Goal: Task Accomplishment & Management: Manage account settings

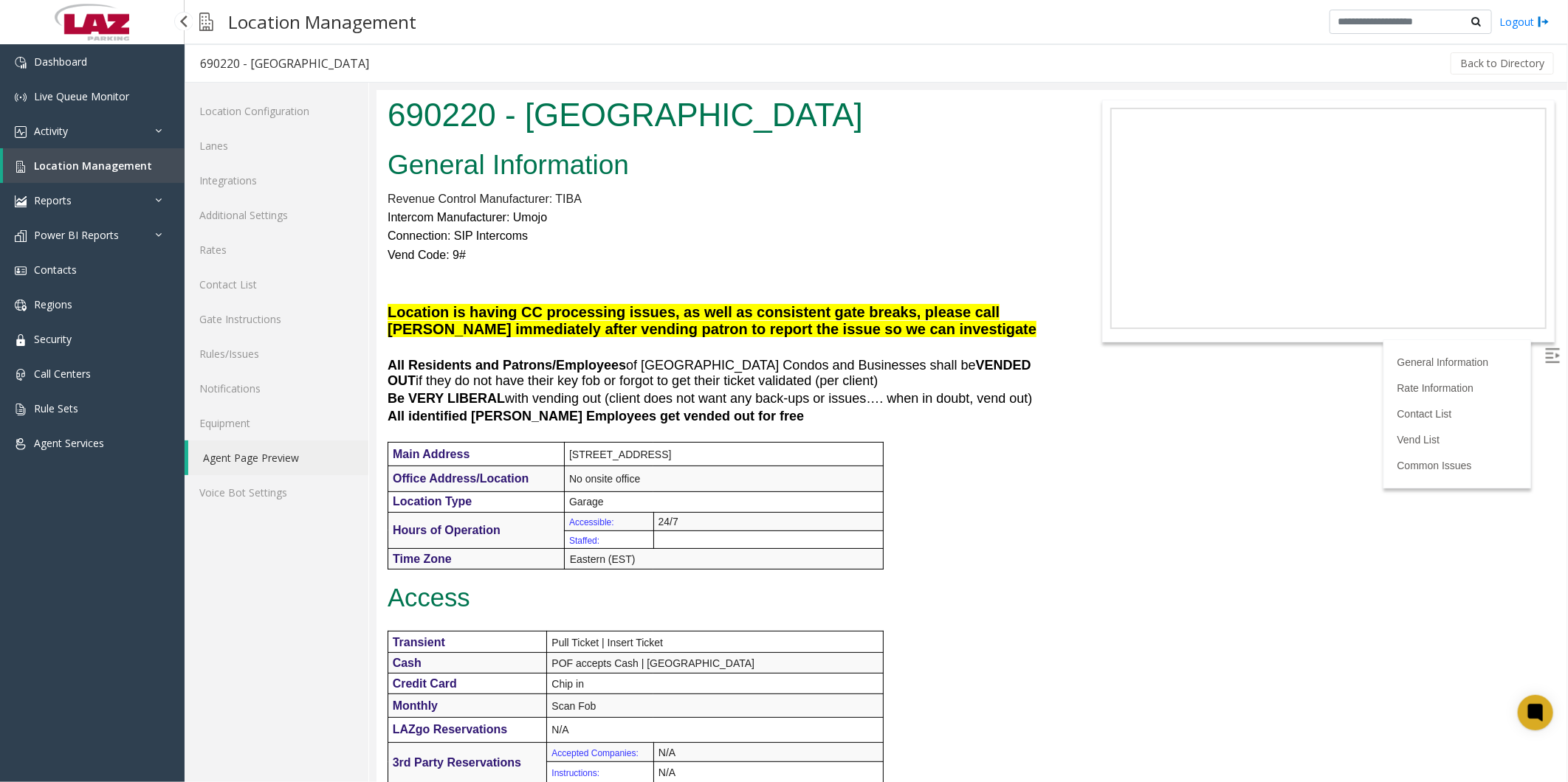
click at [72, 165] on span "Location Management" at bounding box center [93, 165] width 118 height 14
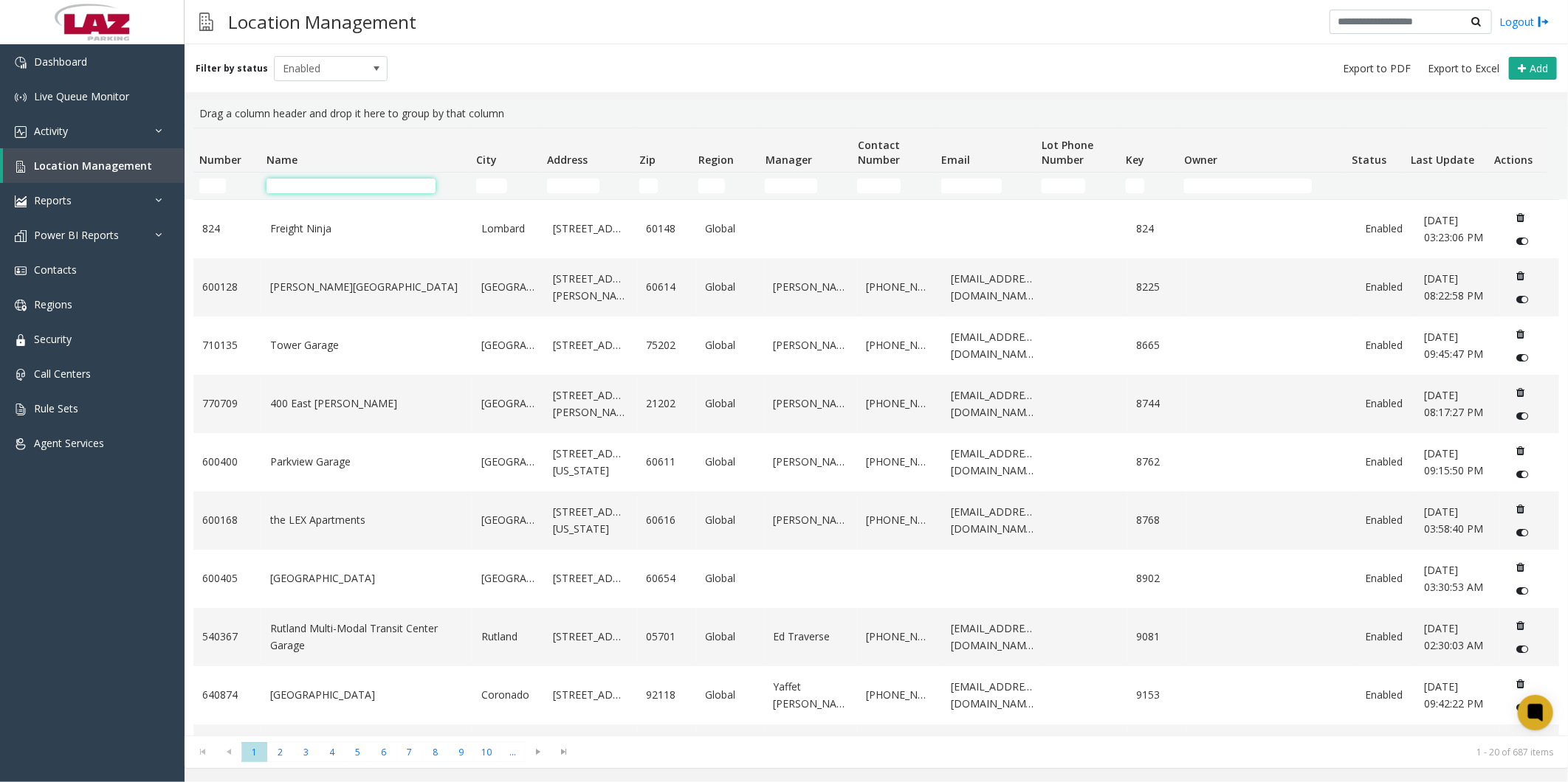
click at [310, 180] on input "Name Filter" at bounding box center [350, 186] width 169 height 15
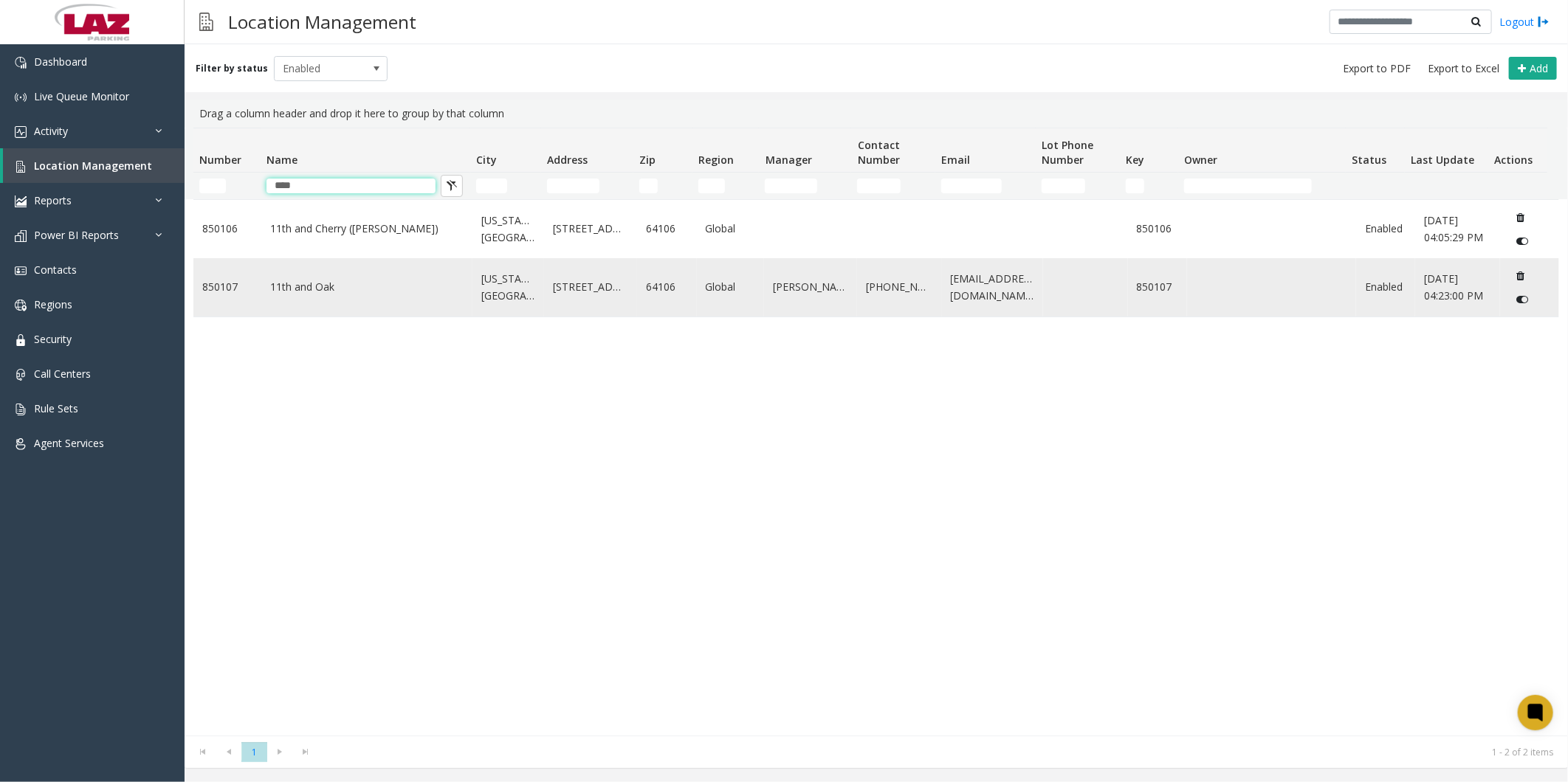
type input "****"
click at [310, 295] on td "11th and Oak" at bounding box center [367, 287] width 212 height 58
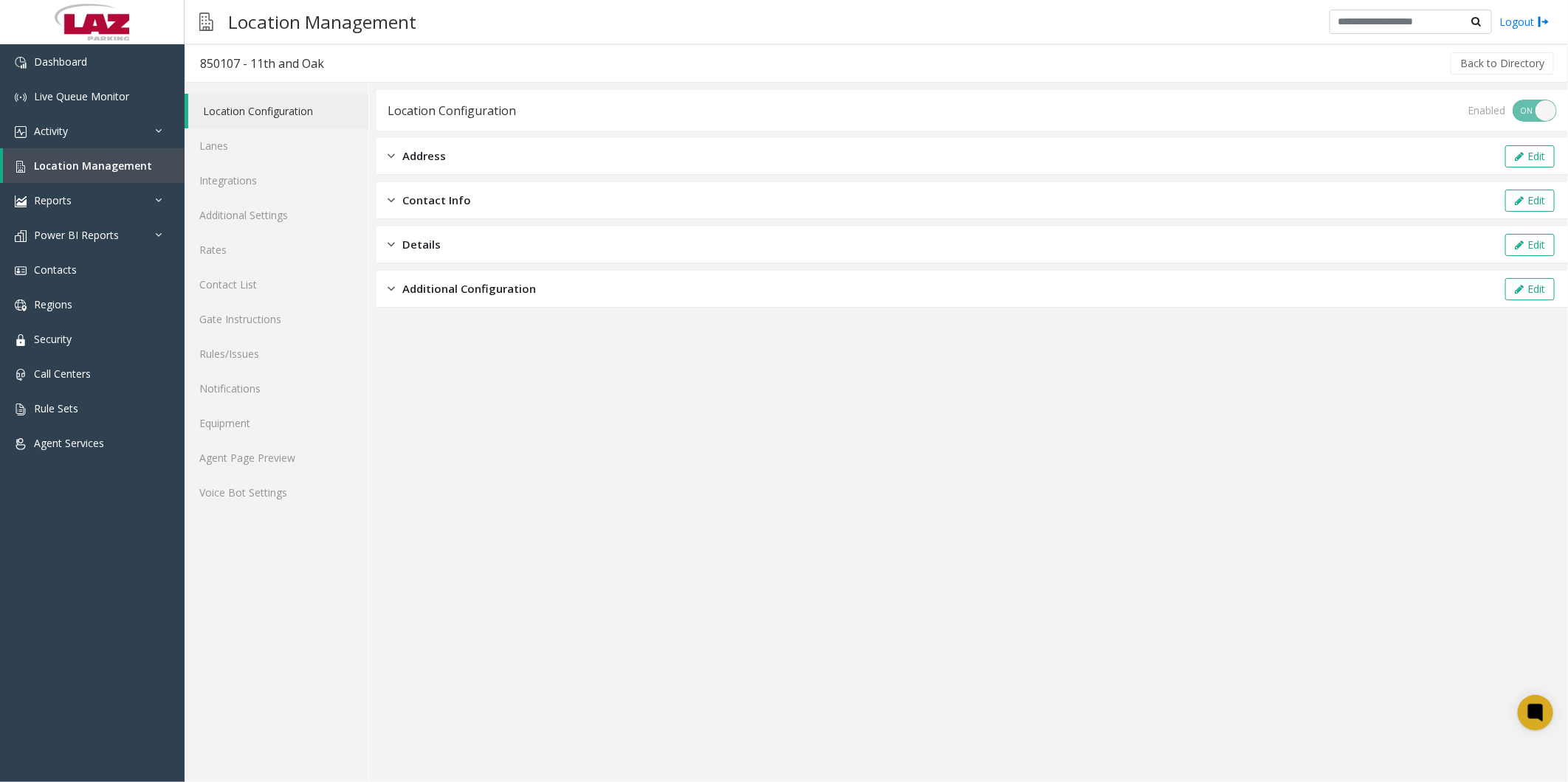
click at [600, 442] on app-location-configuration "Location Configuration Enabled ON OFF Address Edit Contact Info Edit Details Ed…" at bounding box center [972, 436] width 1192 height 692
click at [246, 221] on link "Additional Settings" at bounding box center [276, 215] width 184 height 34
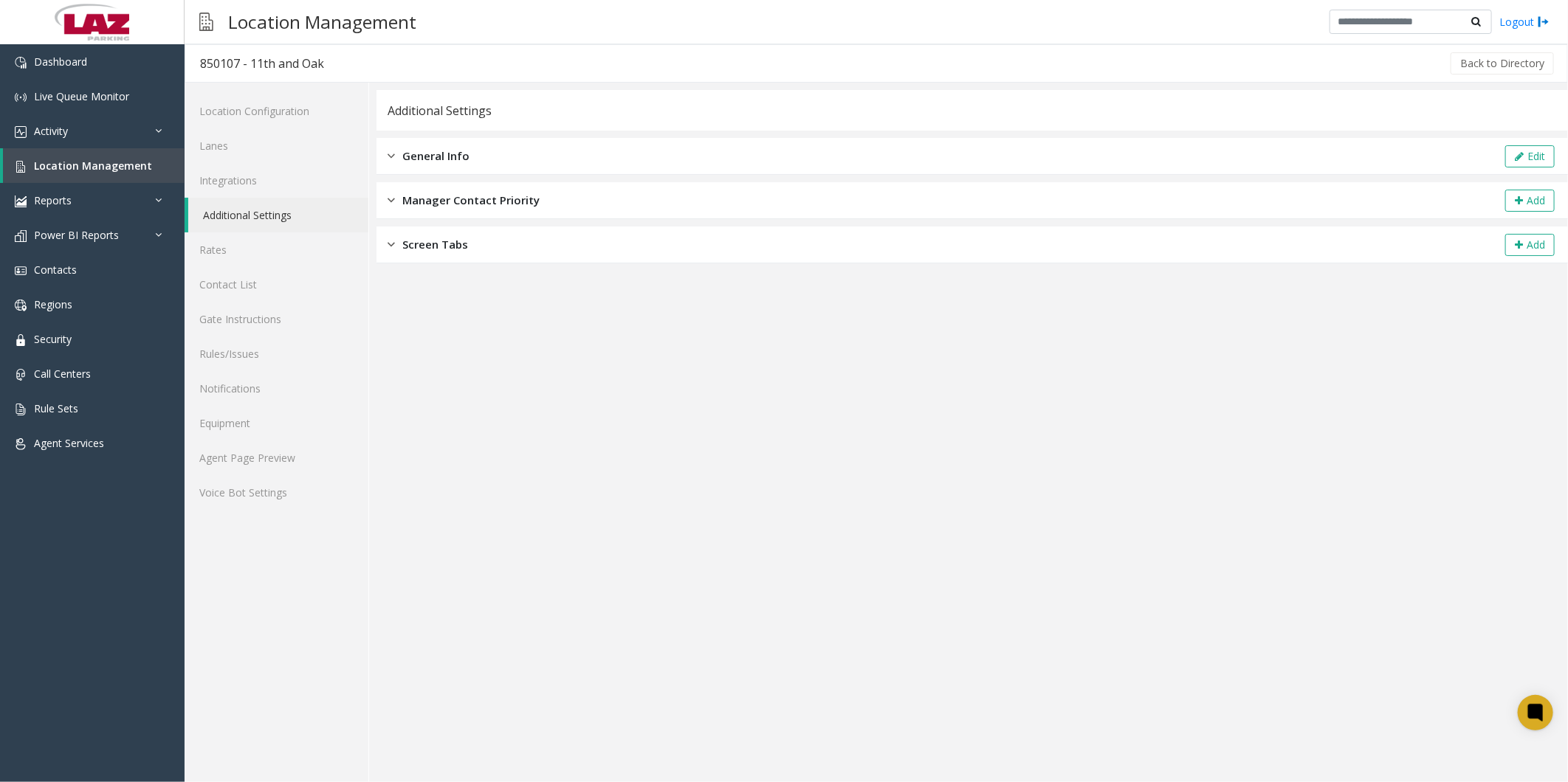
click at [444, 148] on span "General Info" at bounding box center [436, 156] width 67 height 17
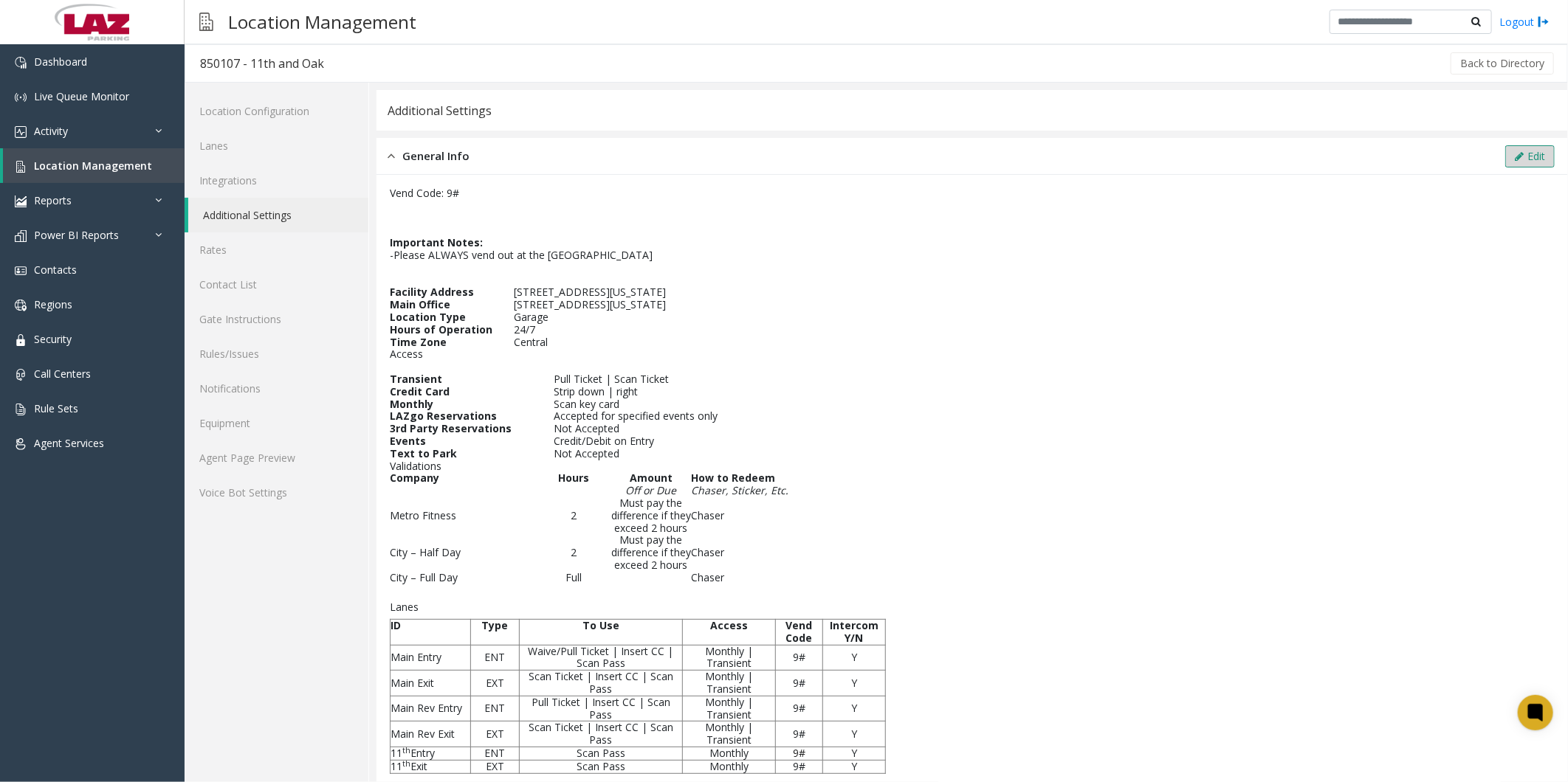
click at [1517, 159] on button "Edit" at bounding box center [1530, 156] width 50 height 22
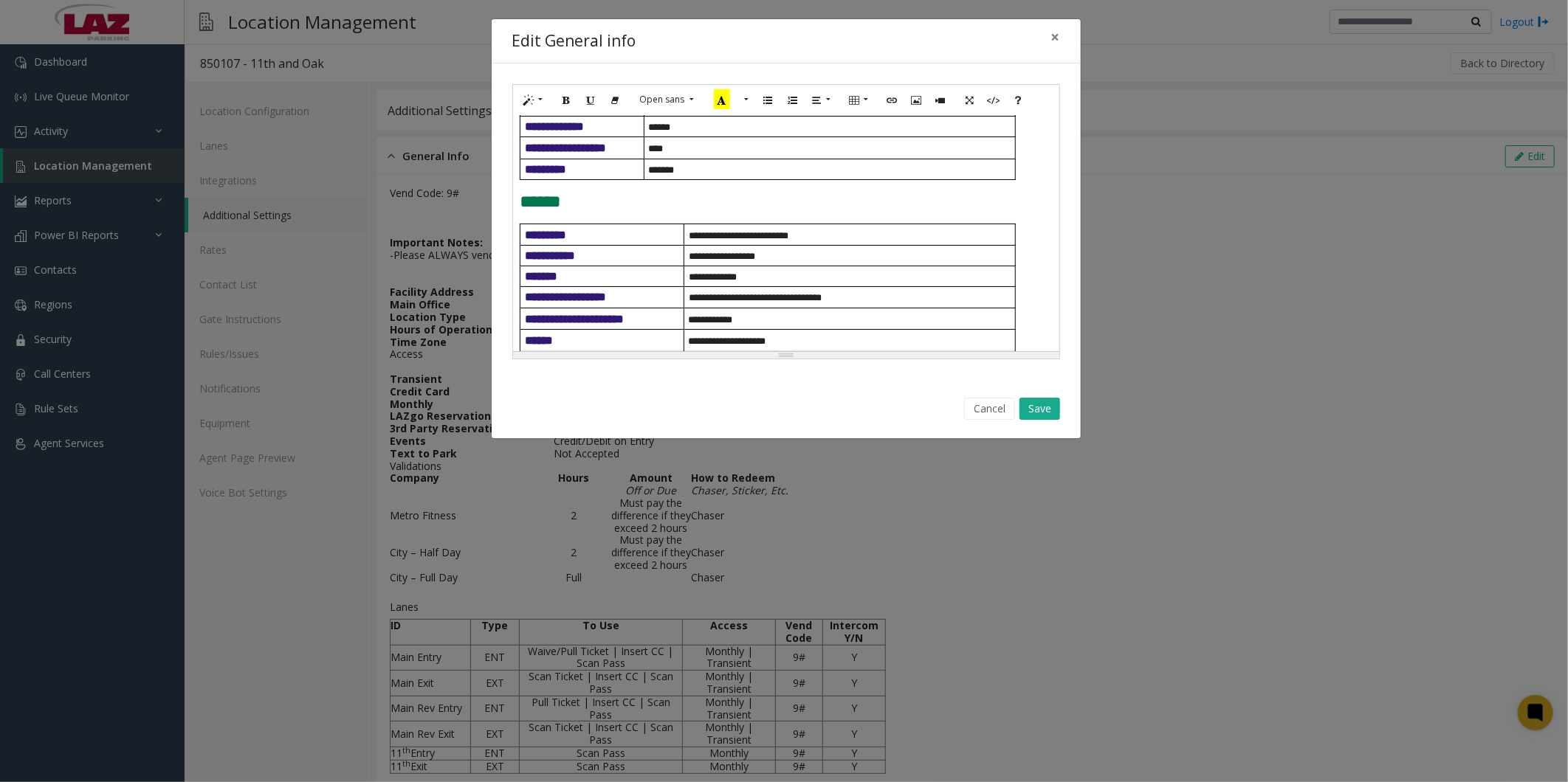
scroll to position [164, 0]
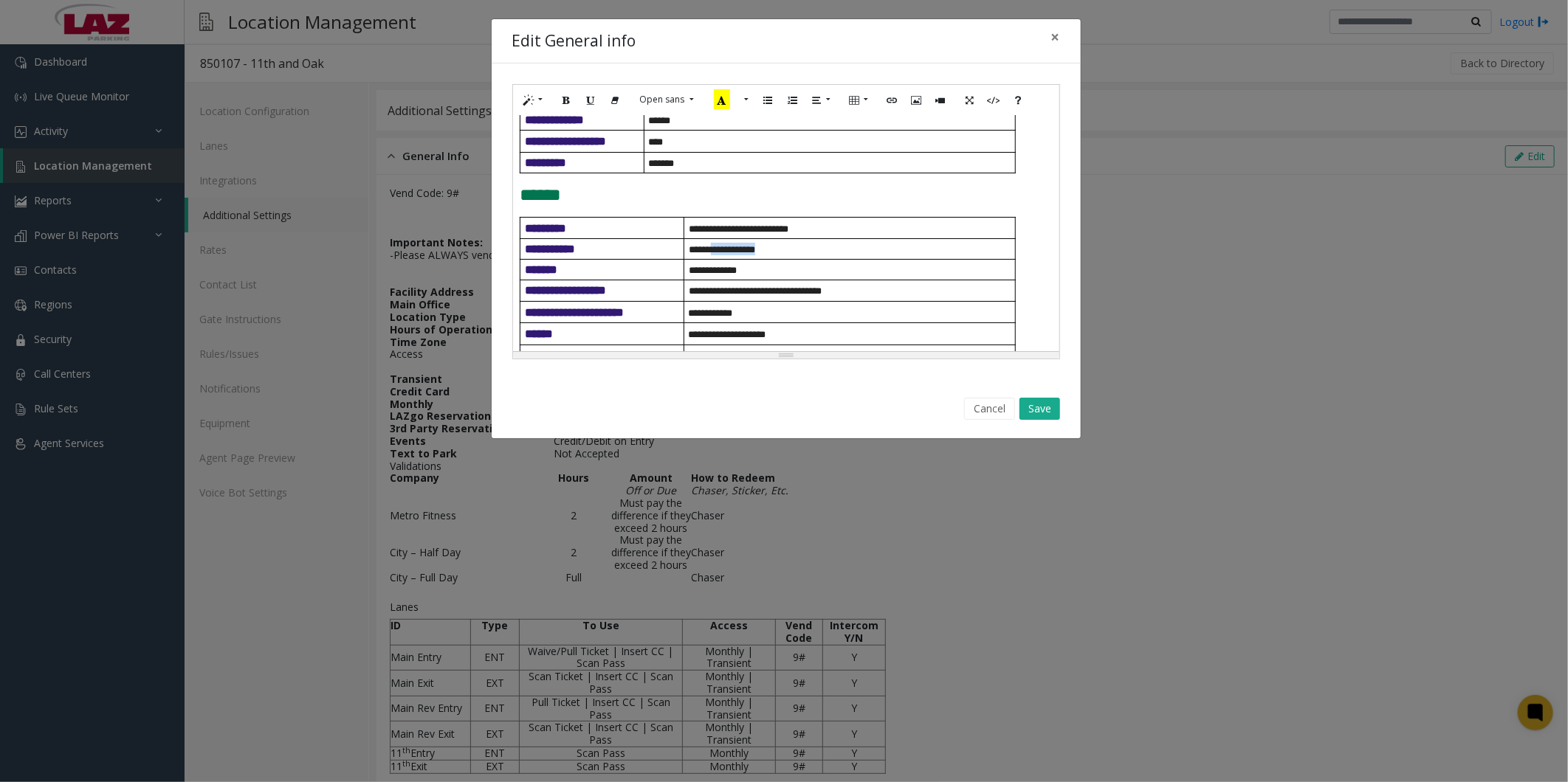
drag, startPoint x: 758, startPoint y: 264, endPoint x: 711, endPoint y: 260, distance: 47.2
click at [711, 255] on p "**********" at bounding box center [852, 248] width 327 height 12
click at [1037, 403] on button "Save" at bounding box center [1040, 408] width 41 height 22
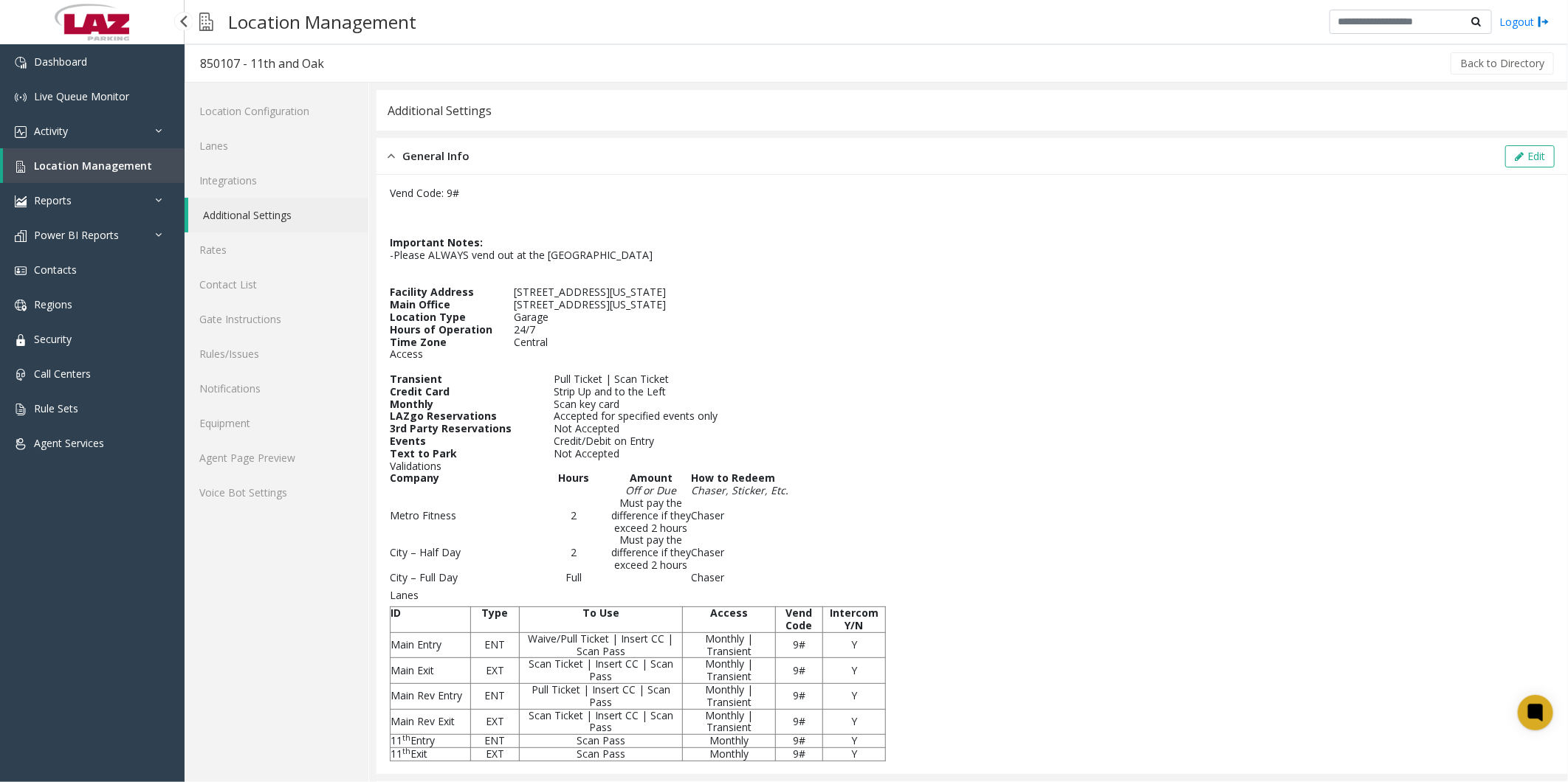
click at [108, 170] on span "Location Management" at bounding box center [93, 165] width 118 height 14
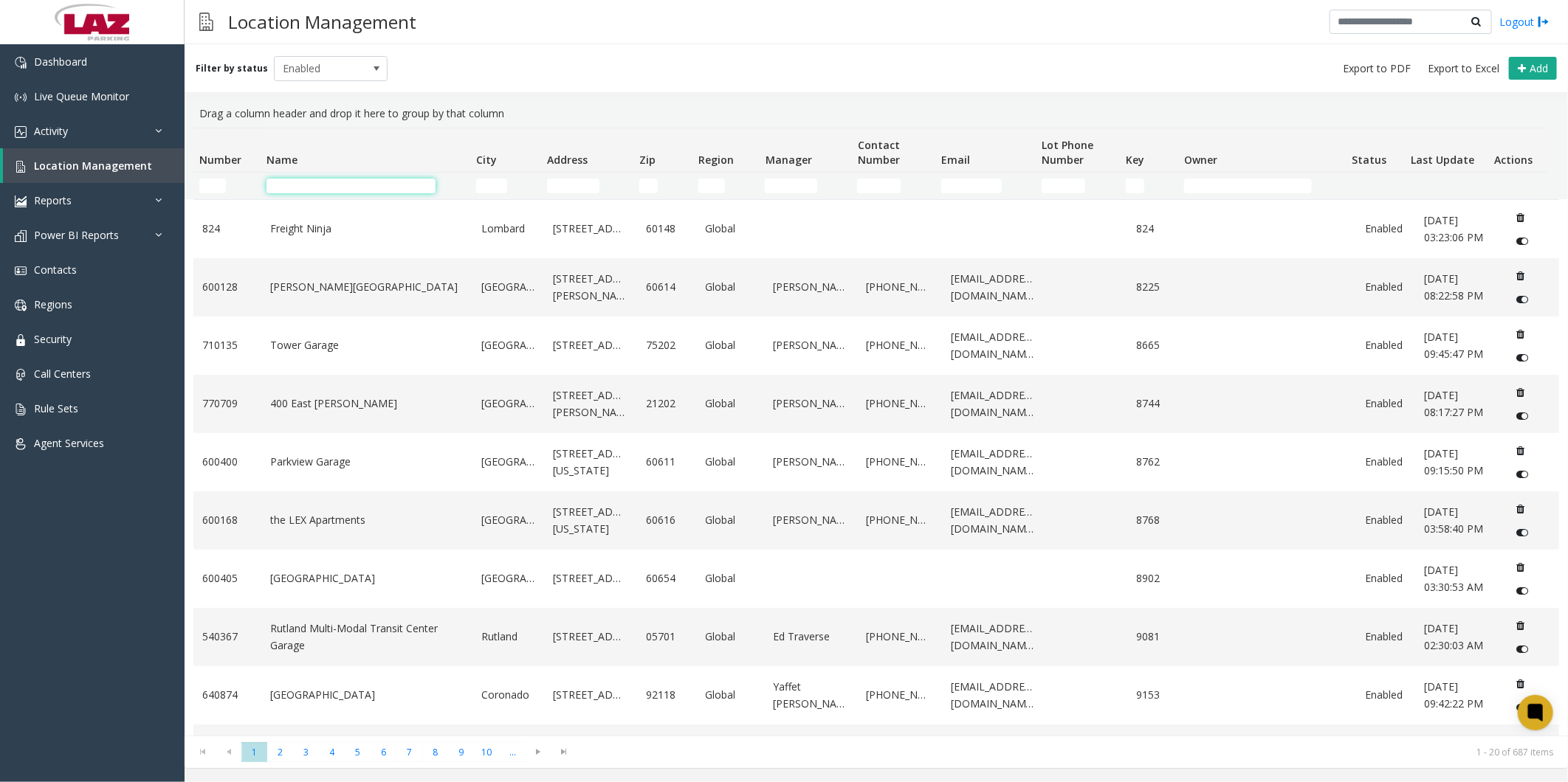
click at [357, 186] on input "Name Filter" at bounding box center [350, 186] width 169 height 15
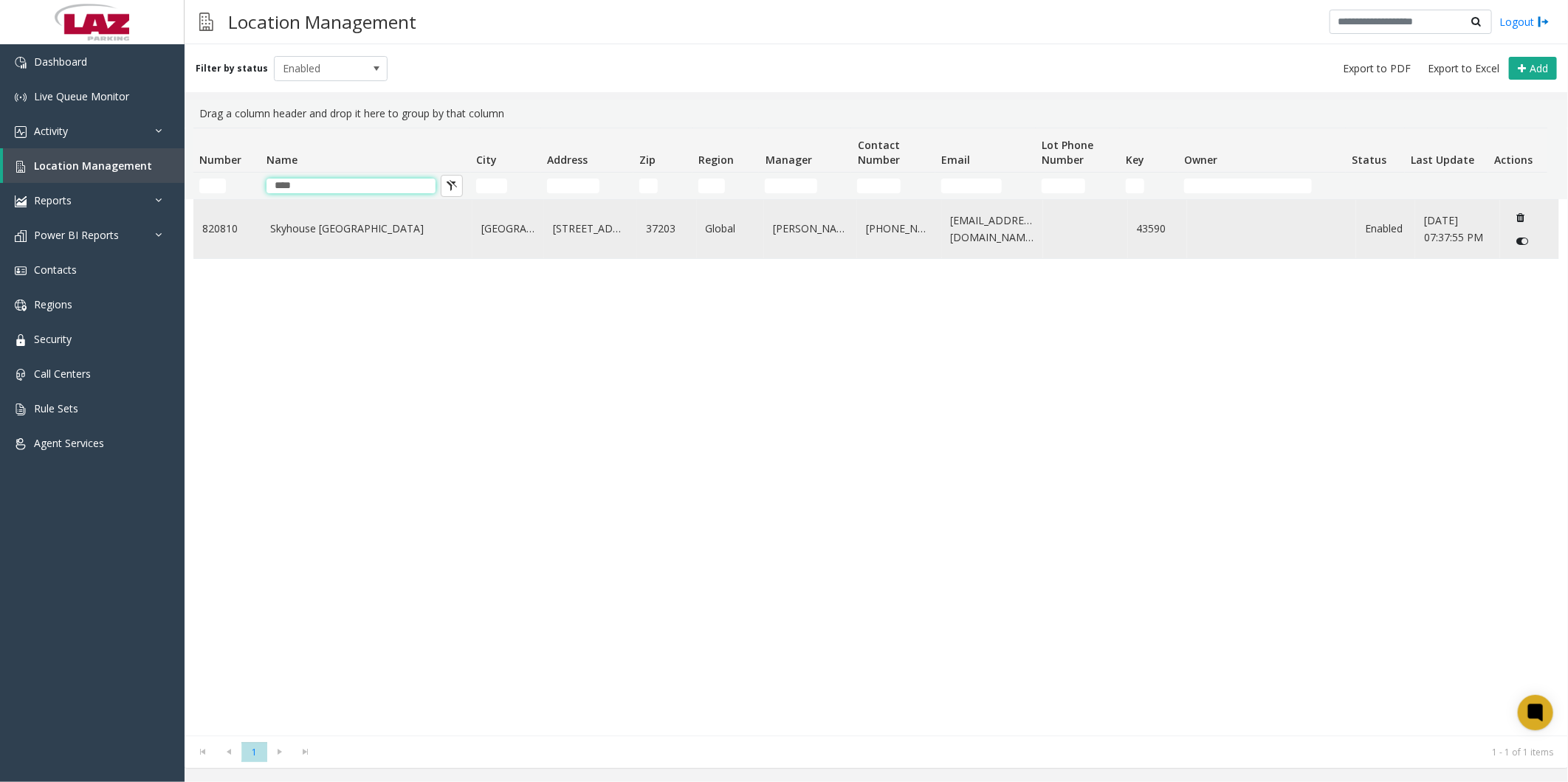
type input "****"
click at [316, 229] on link "Skyhouse [GEOGRAPHIC_DATA]" at bounding box center [367, 229] width 194 height 16
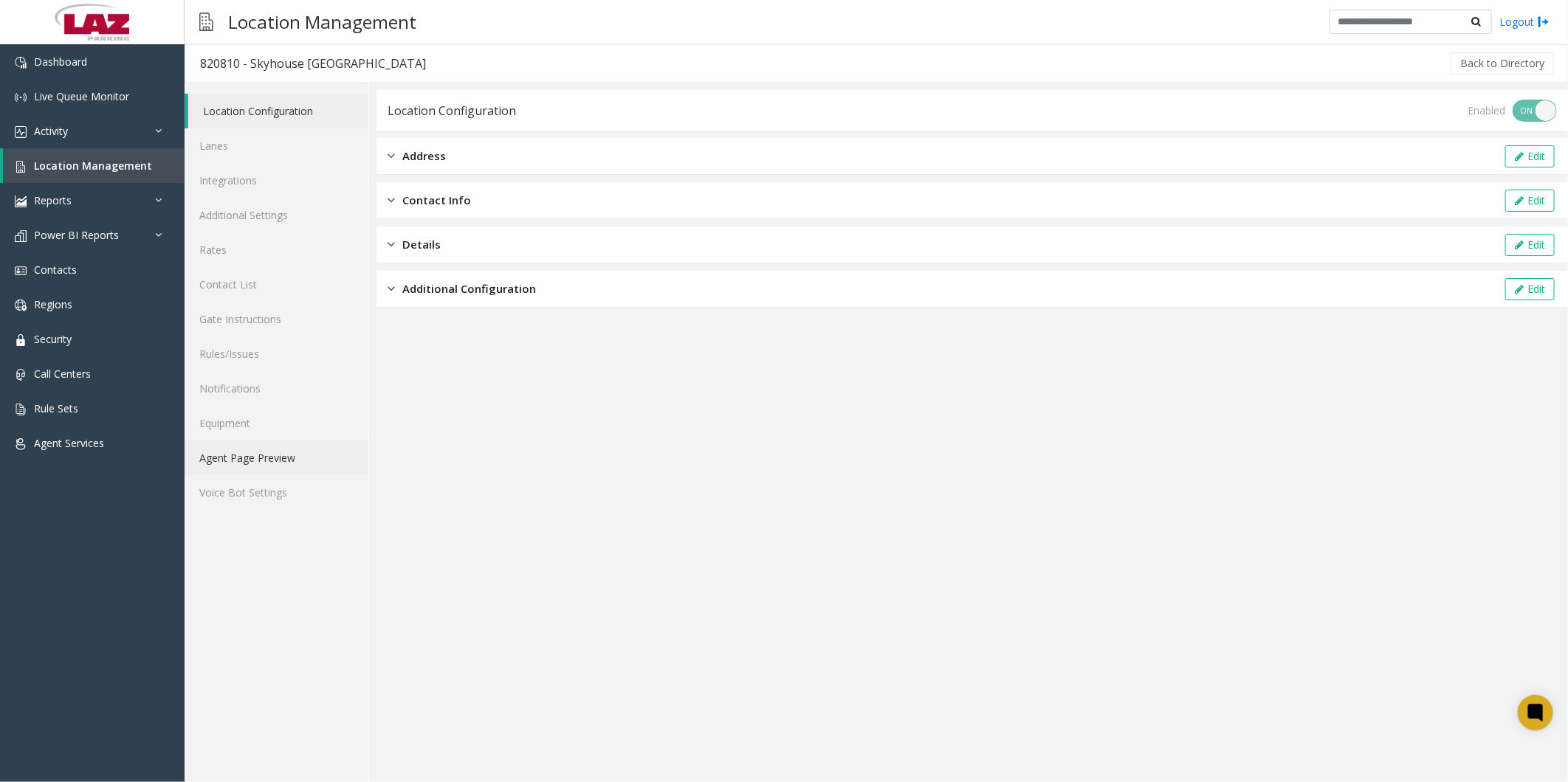
click at [261, 455] on link "Agent Page Preview" at bounding box center [276, 458] width 184 height 34
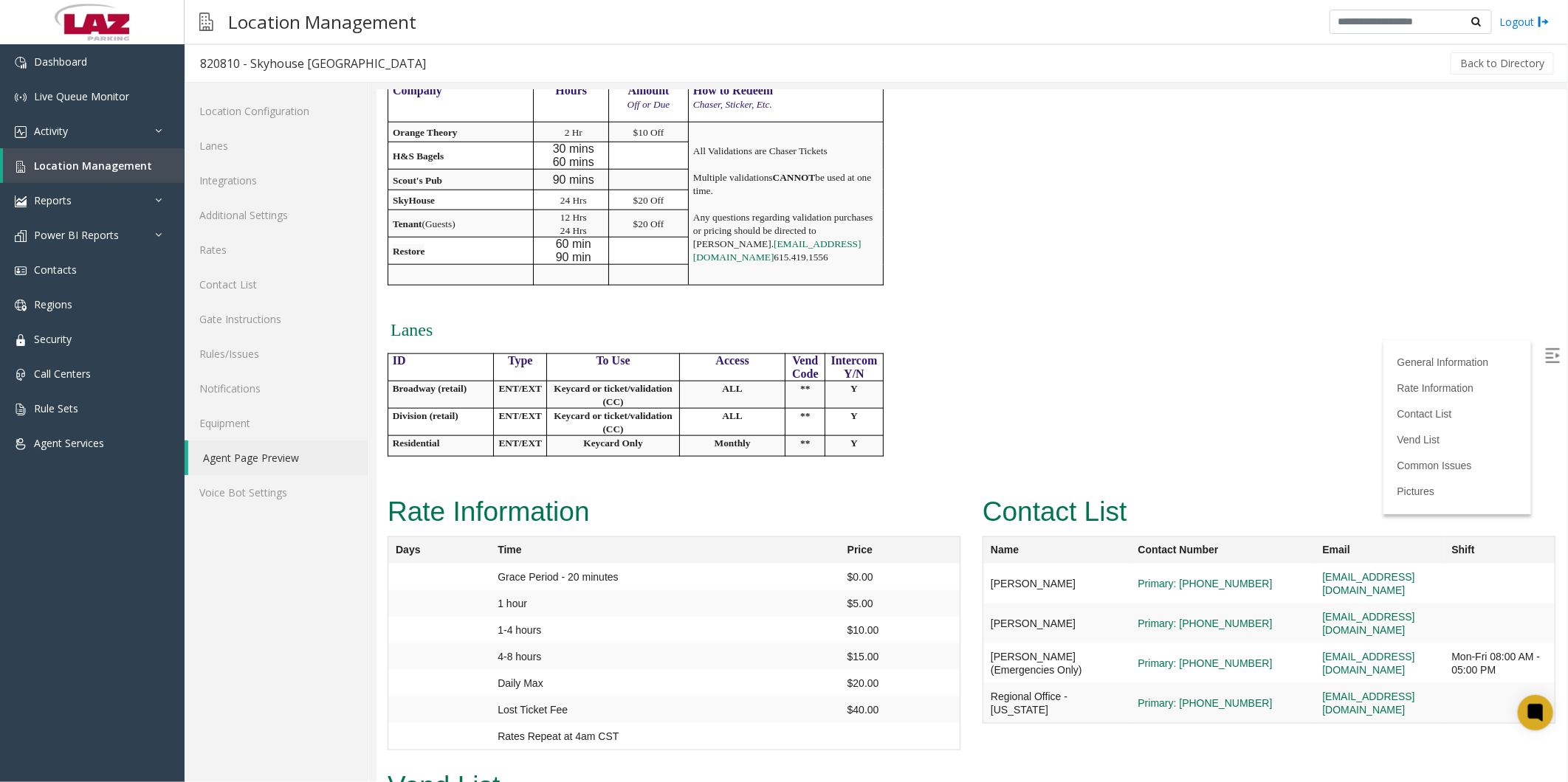
scroll to position [984, 0]
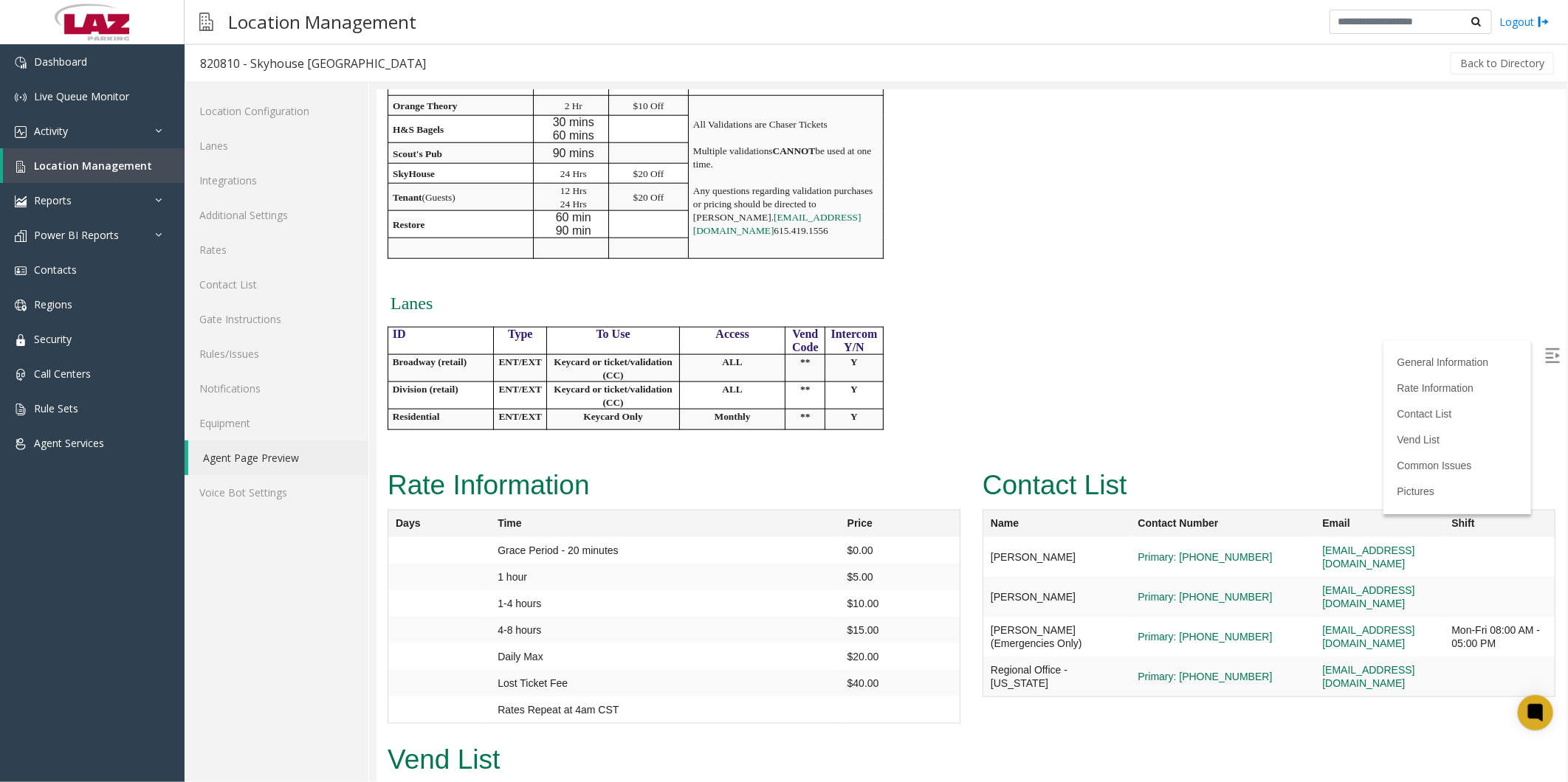
click at [66, 175] on link "Location Management" at bounding box center [94, 166] width 181 height 34
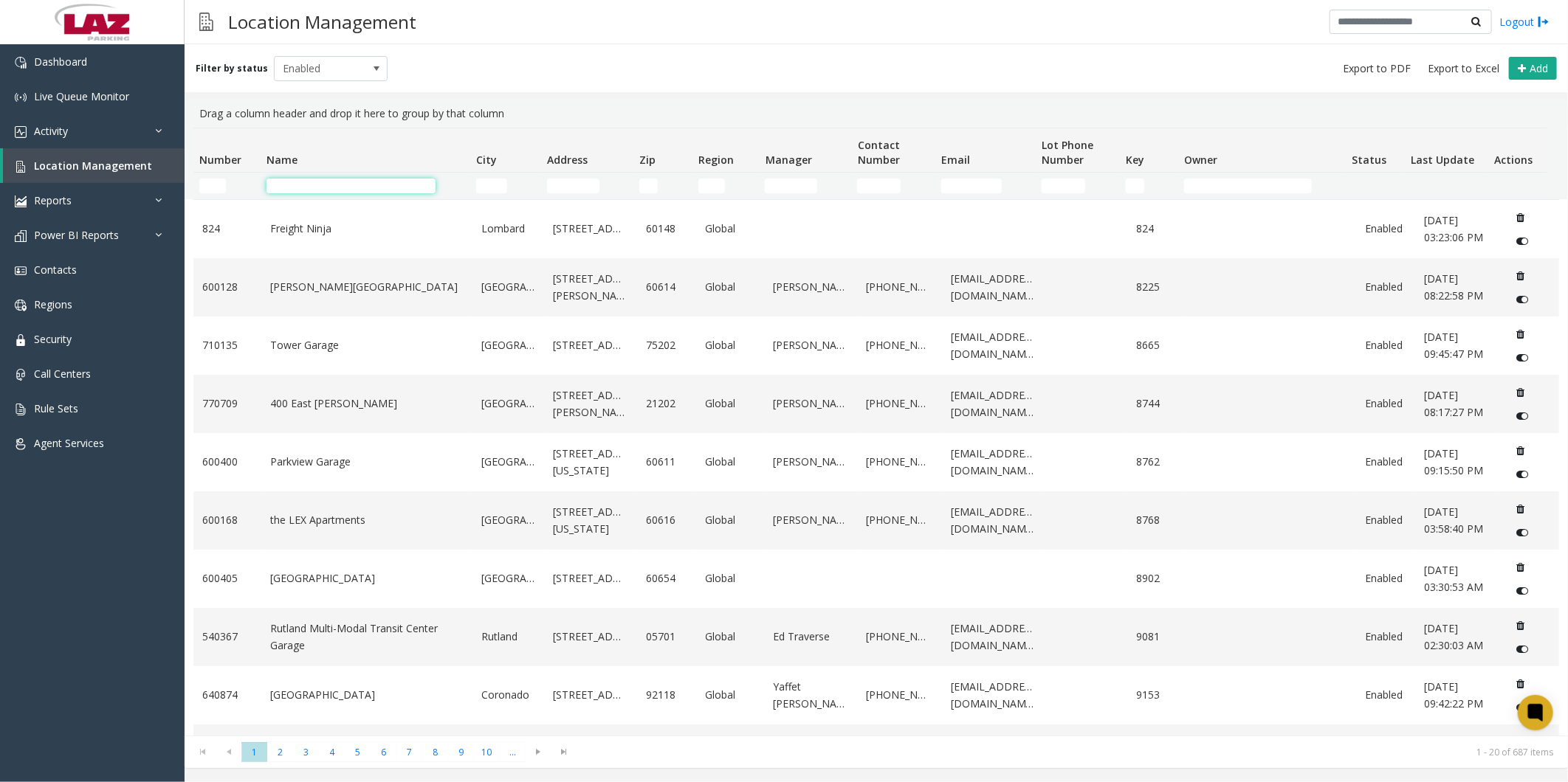
click at [296, 185] on input "Name Filter" at bounding box center [350, 186] width 169 height 15
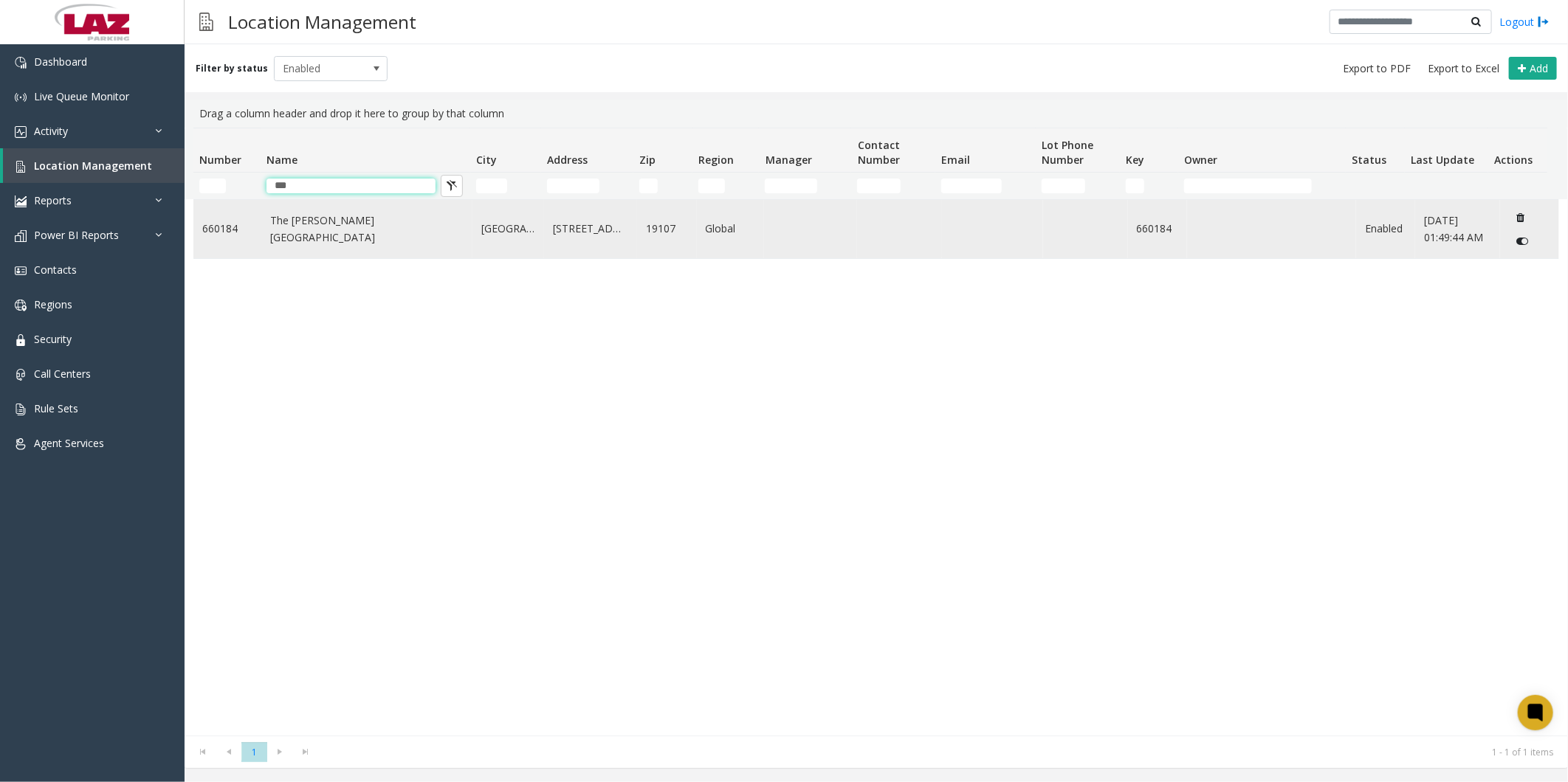
type input "***"
click at [330, 227] on link "The [PERSON_NAME][GEOGRAPHIC_DATA]" at bounding box center [367, 229] width 194 height 33
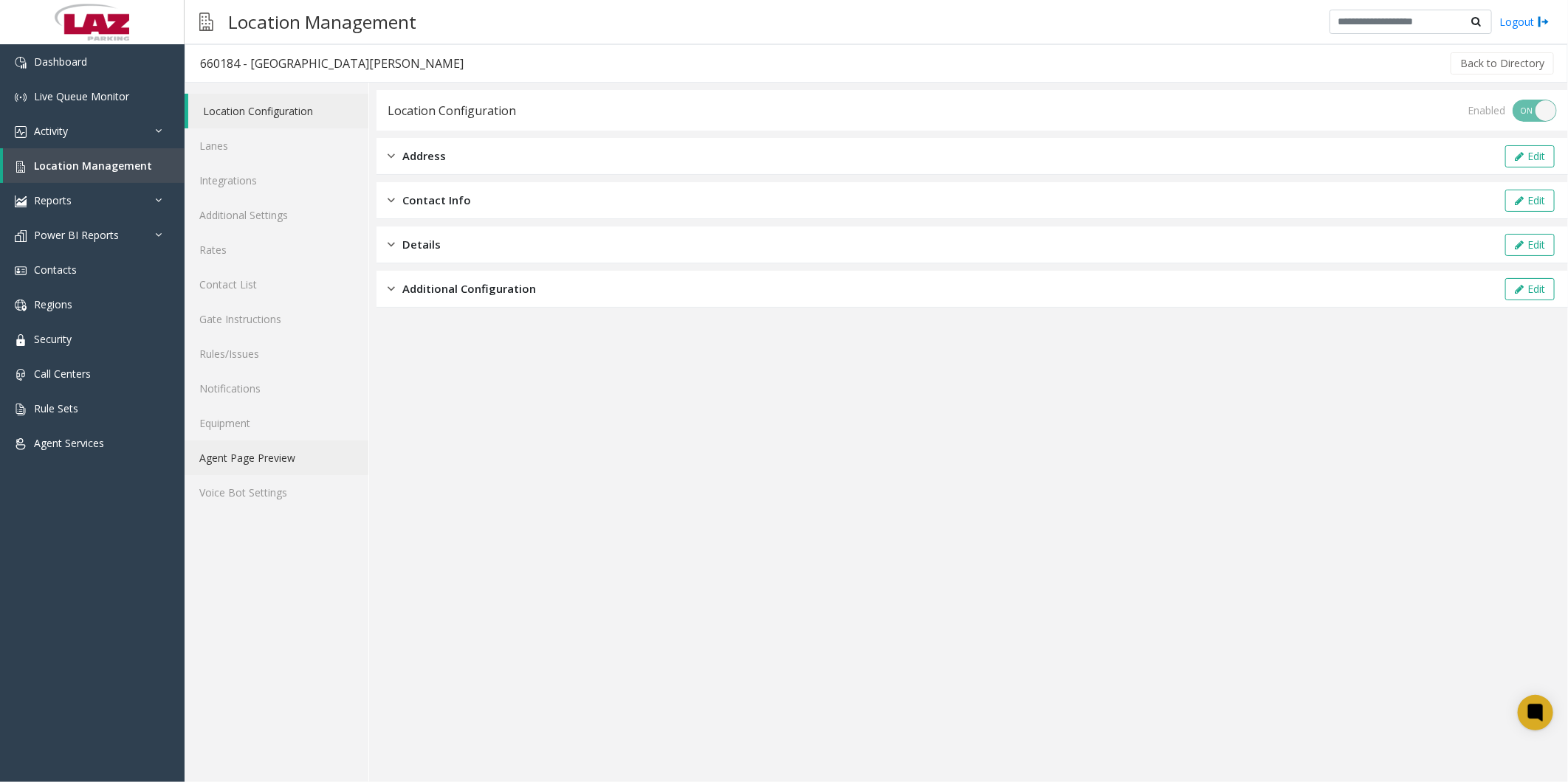
click at [270, 457] on link "Agent Page Preview" at bounding box center [276, 458] width 184 height 34
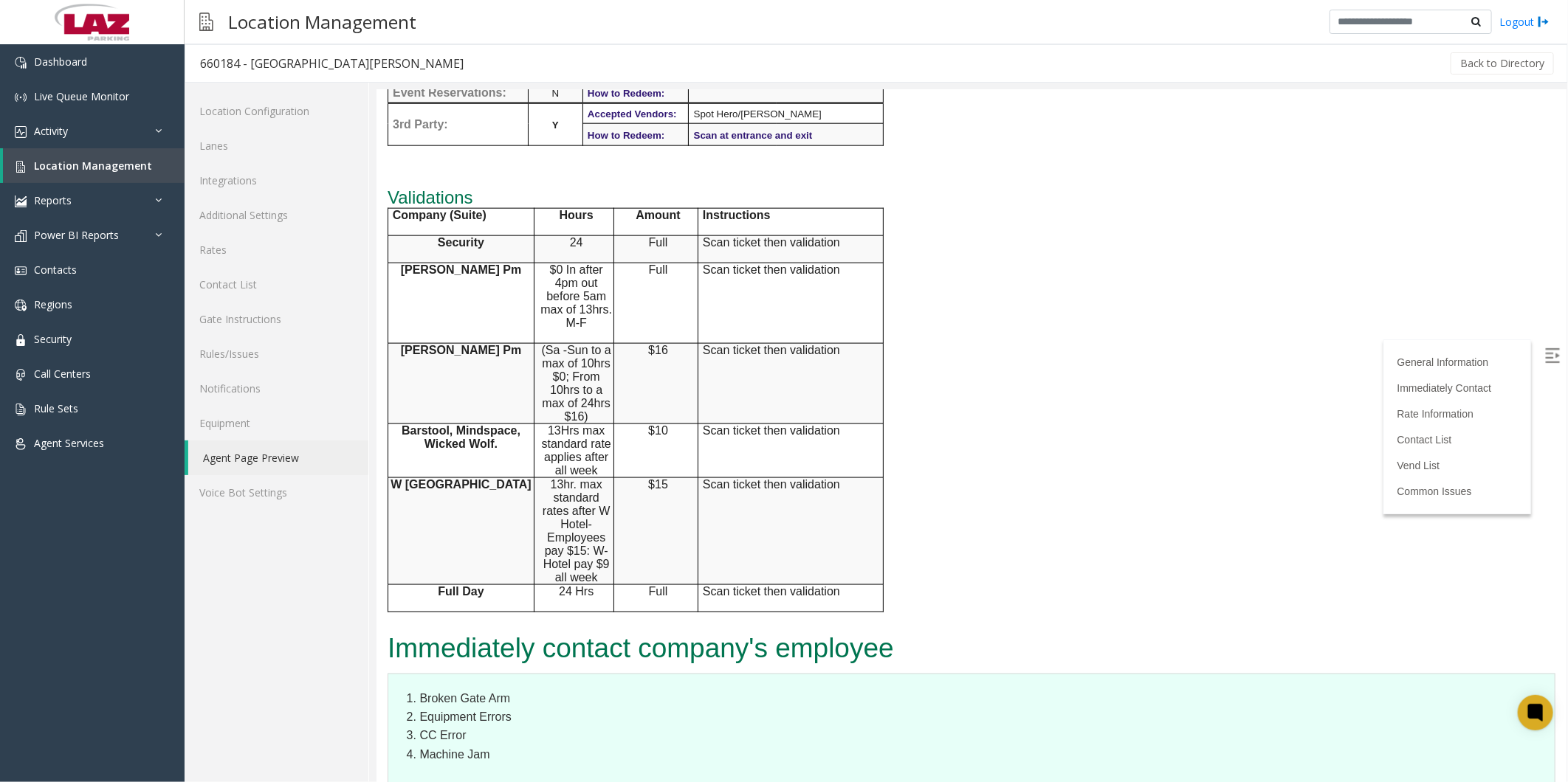
scroll to position [1476, 0]
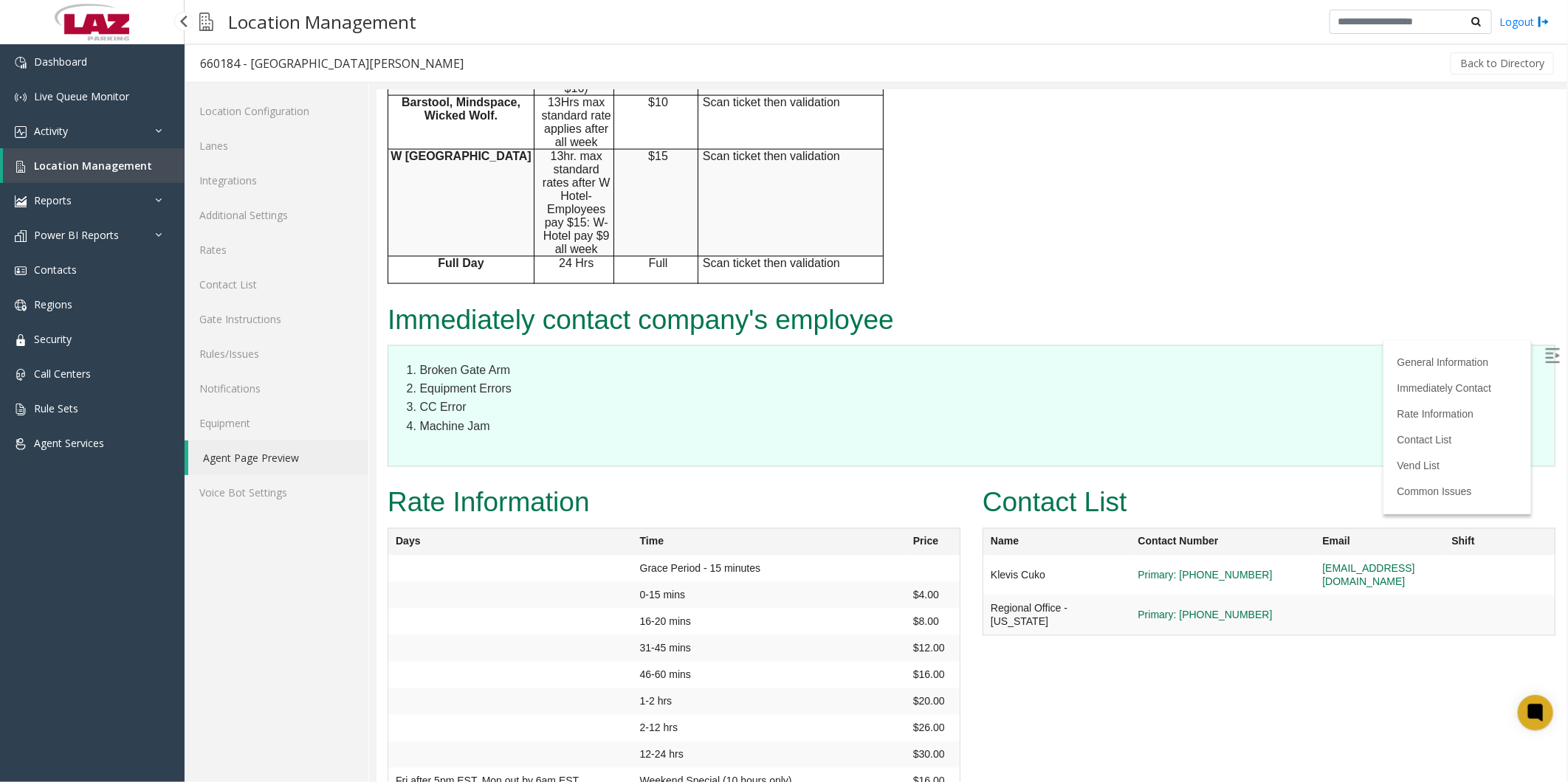
click at [60, 161] on span "Location Management" at bounding box center [93, 165] width 118 height 14
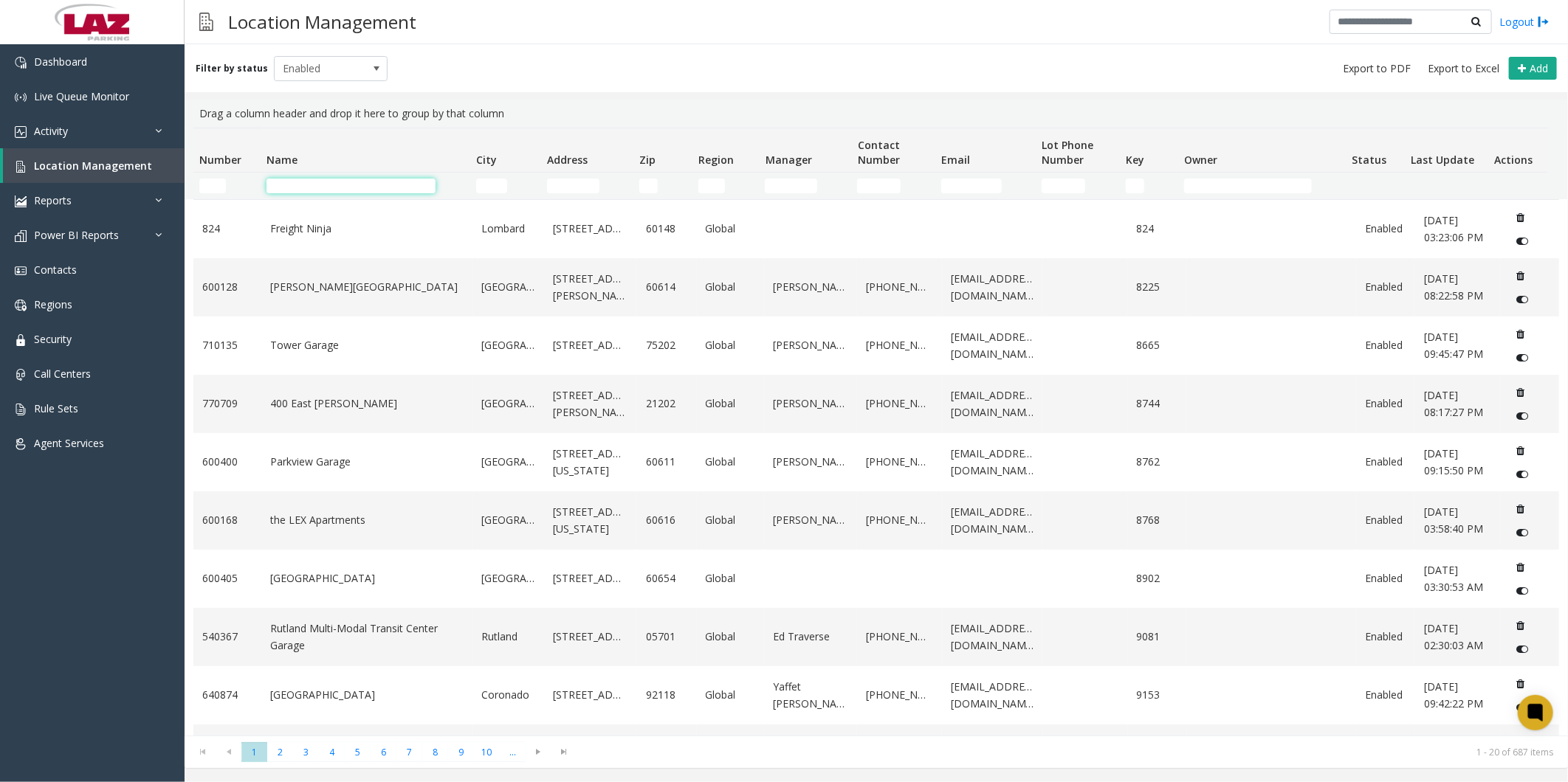
click at [326, 186] on input "Name Filter" at bounding box center [350, 186] width 169 height 15
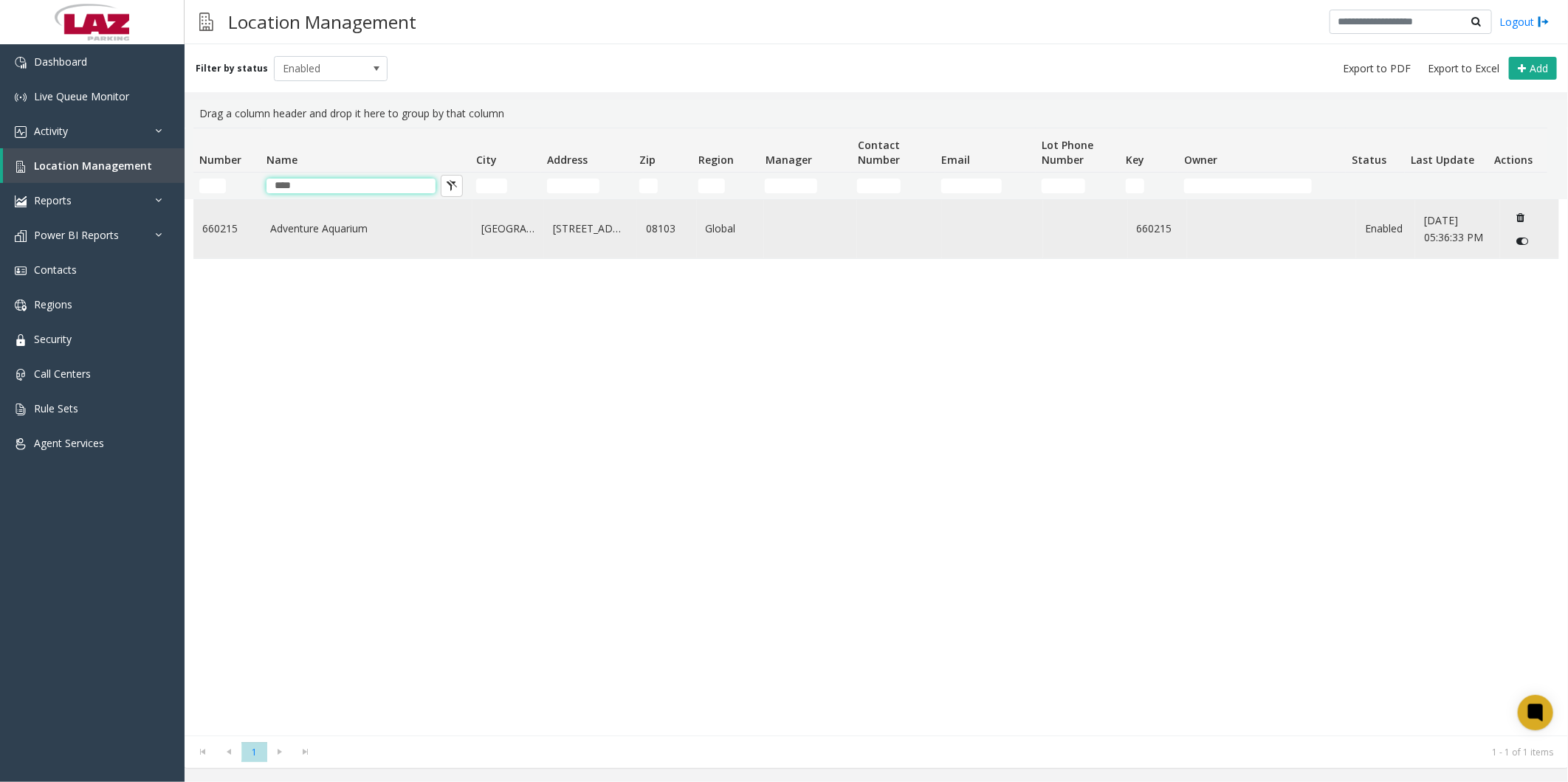
type input "****"
click at [318, 226] on link "Adventure Aquarium" at bounding box center [367, 229] width 194 height 16
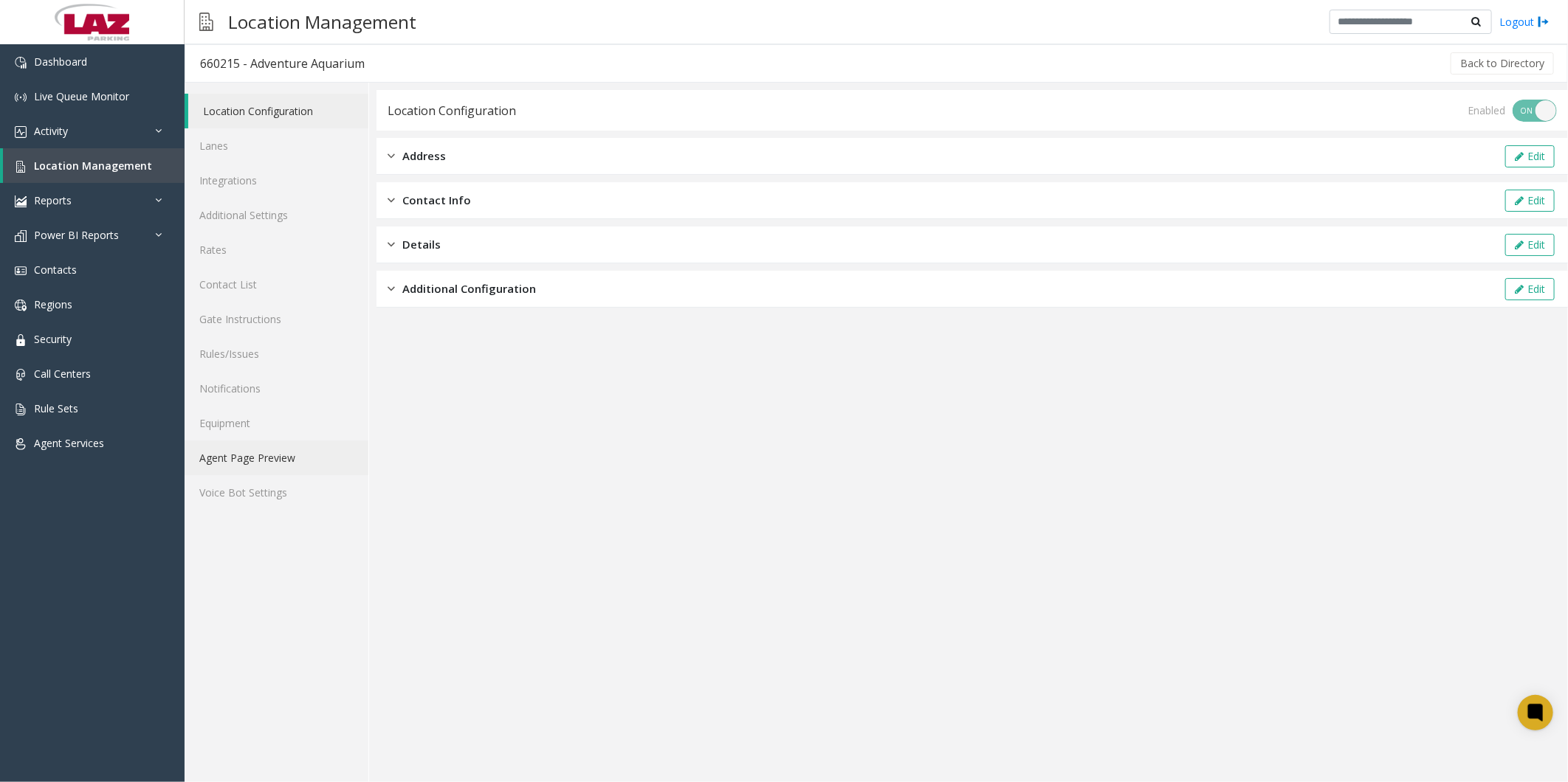
click at [239, 449] on link "Agent Page Preview" at bounding box center [276, 458] width 184 height 34
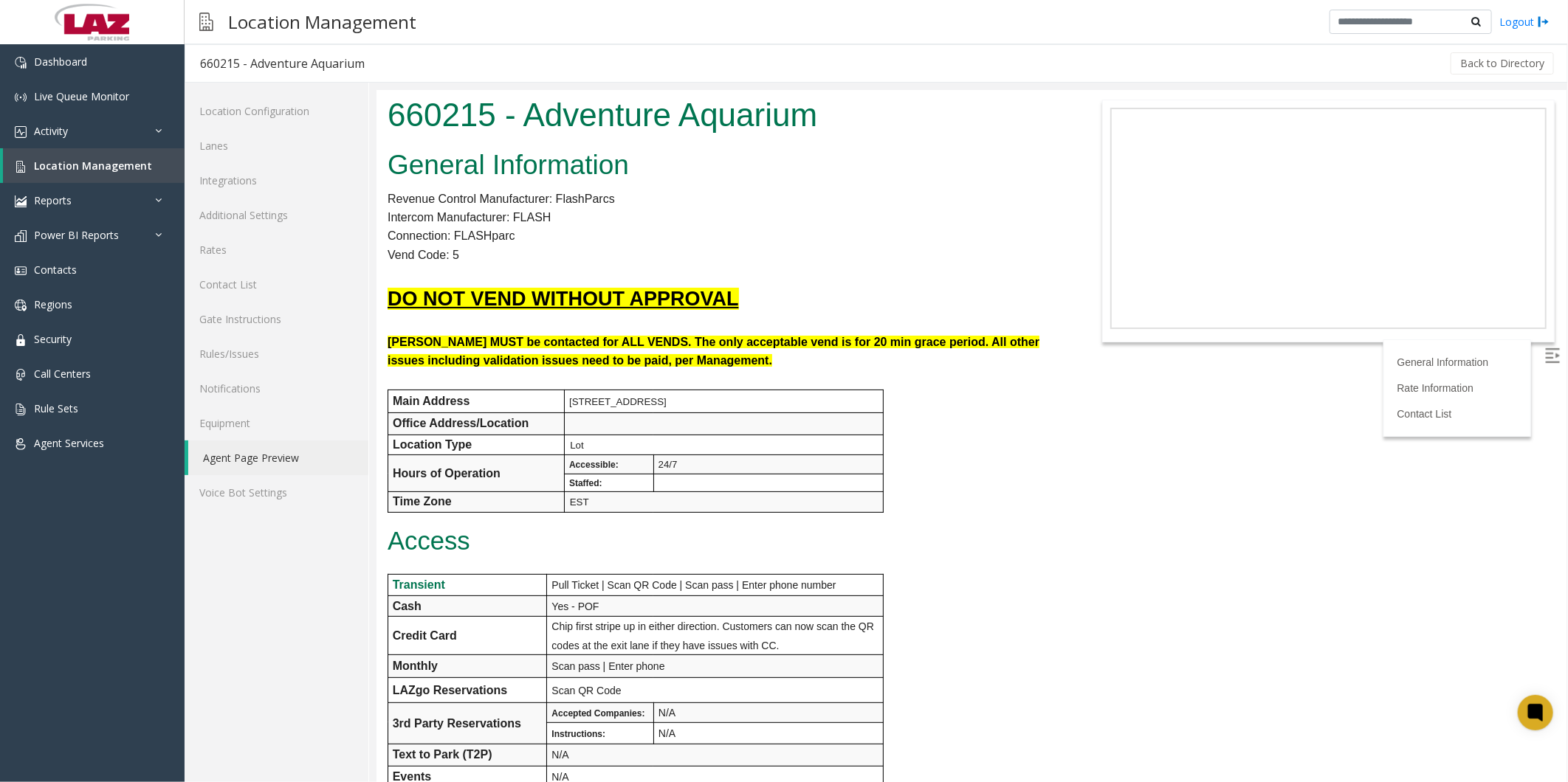
click at [956, 500] on div "General Information Revenue Control Manufacturer: FlashParcs Intercom Manufactu…" at bounding box center [723, 748] width 694 height 1211
click at [931, 449] on div "General Information Revenue Control Manufacturer: FlashParcs Intercom Manufactu…" at bounding box center [723, 748] width 694 height 1211
click at [234, 356] on link "Rules/Issues" at bounding box center [276, 353] width 184 height 34
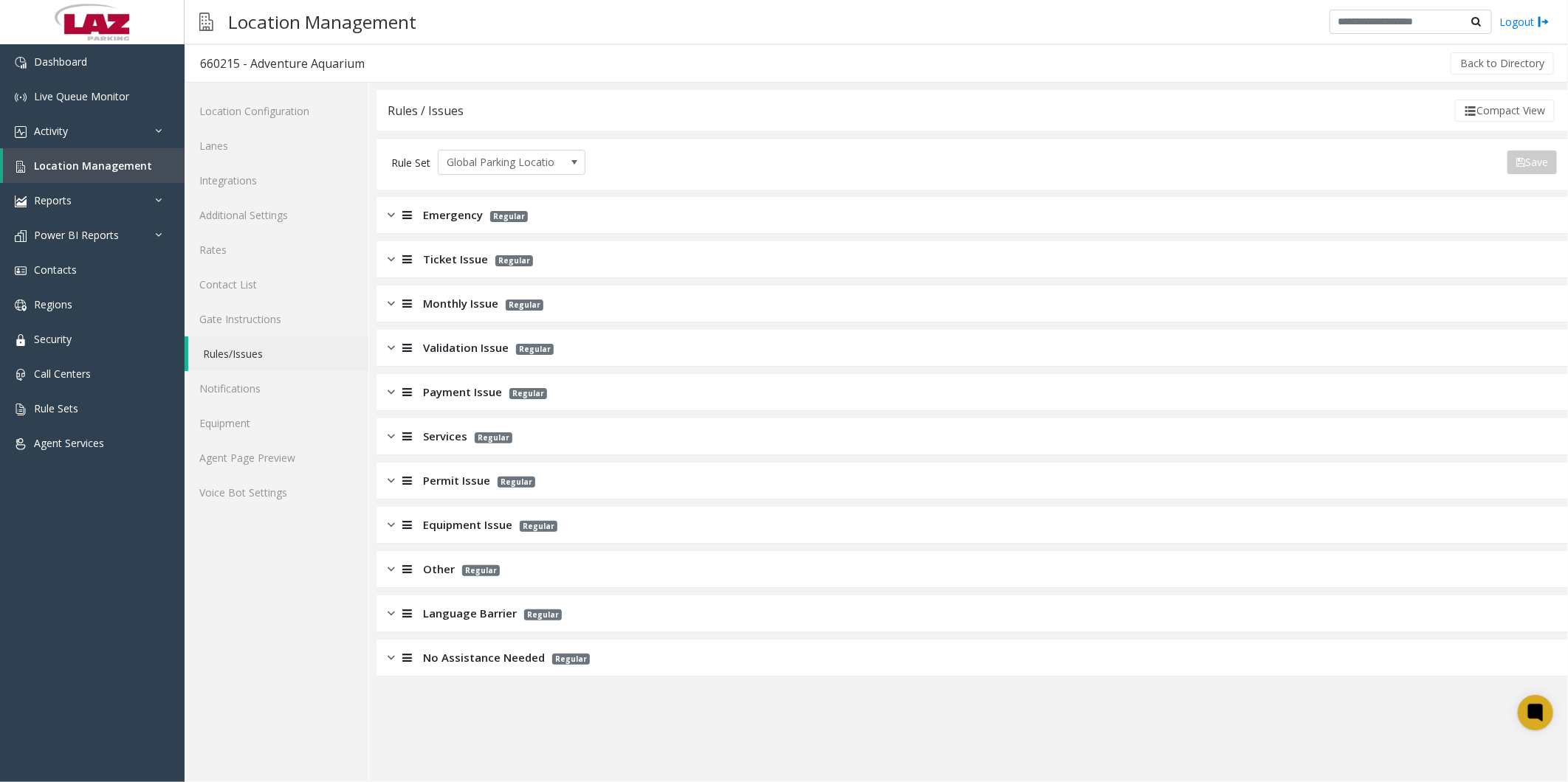
click at [465, 349] on span "Validation Issue" at bounding box center [466, 348] width 86 height 17
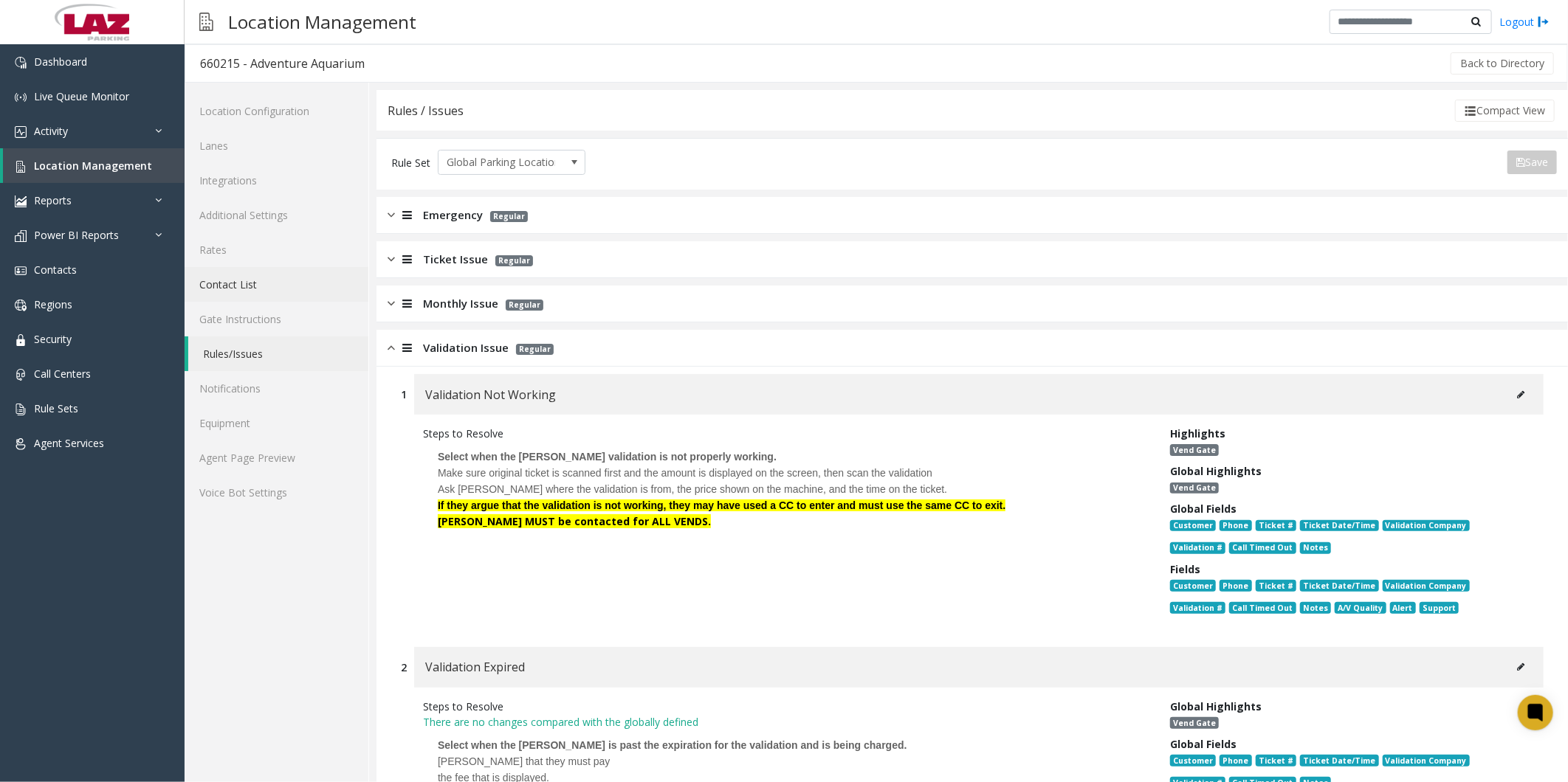
click at [236, 288] on link "Contact List" at bounding box center [276, 284] width 184 height 34
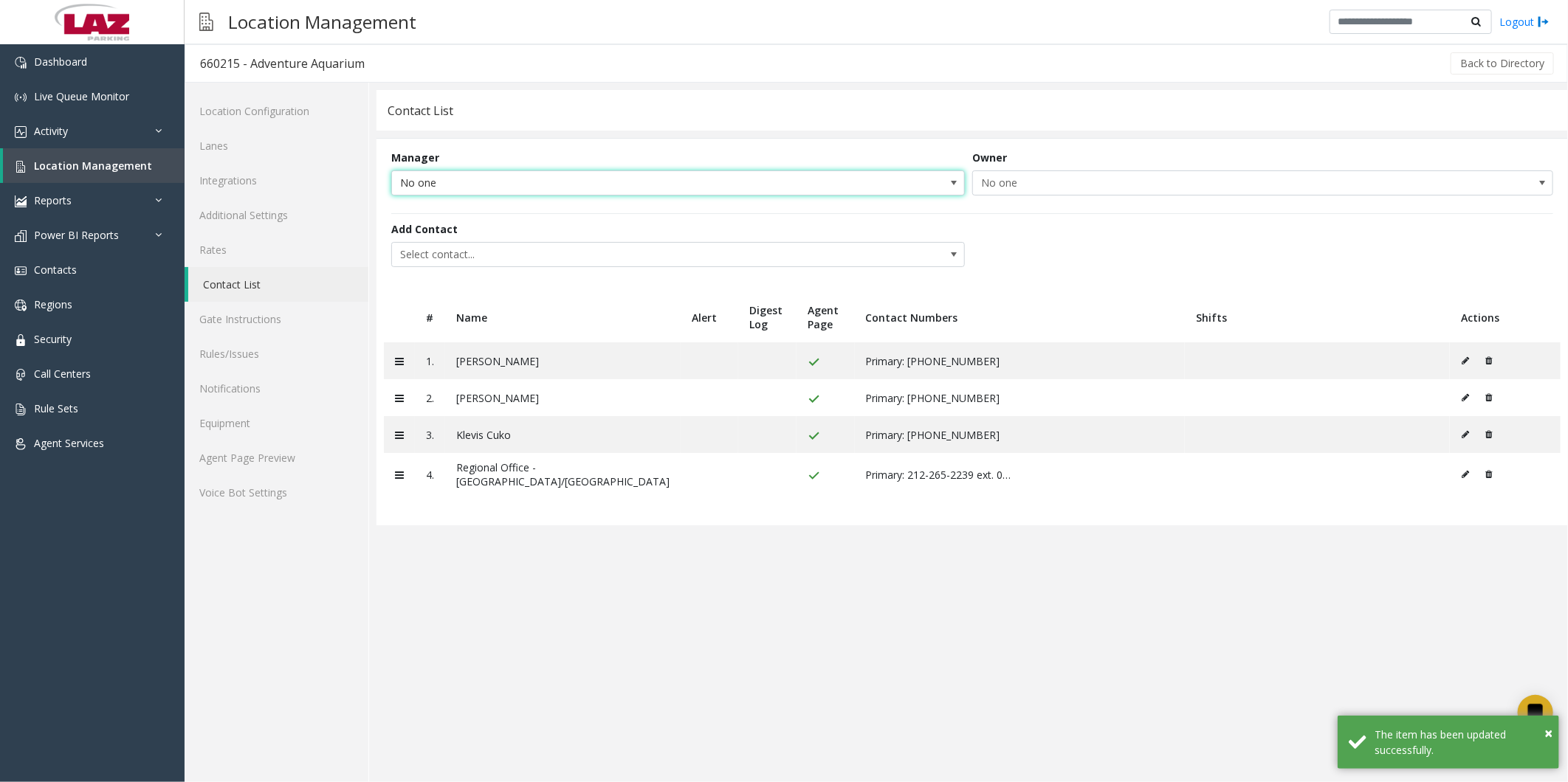
click at [454, 175] on span "No one" at bounding box center [621, 183] width 457 height 24
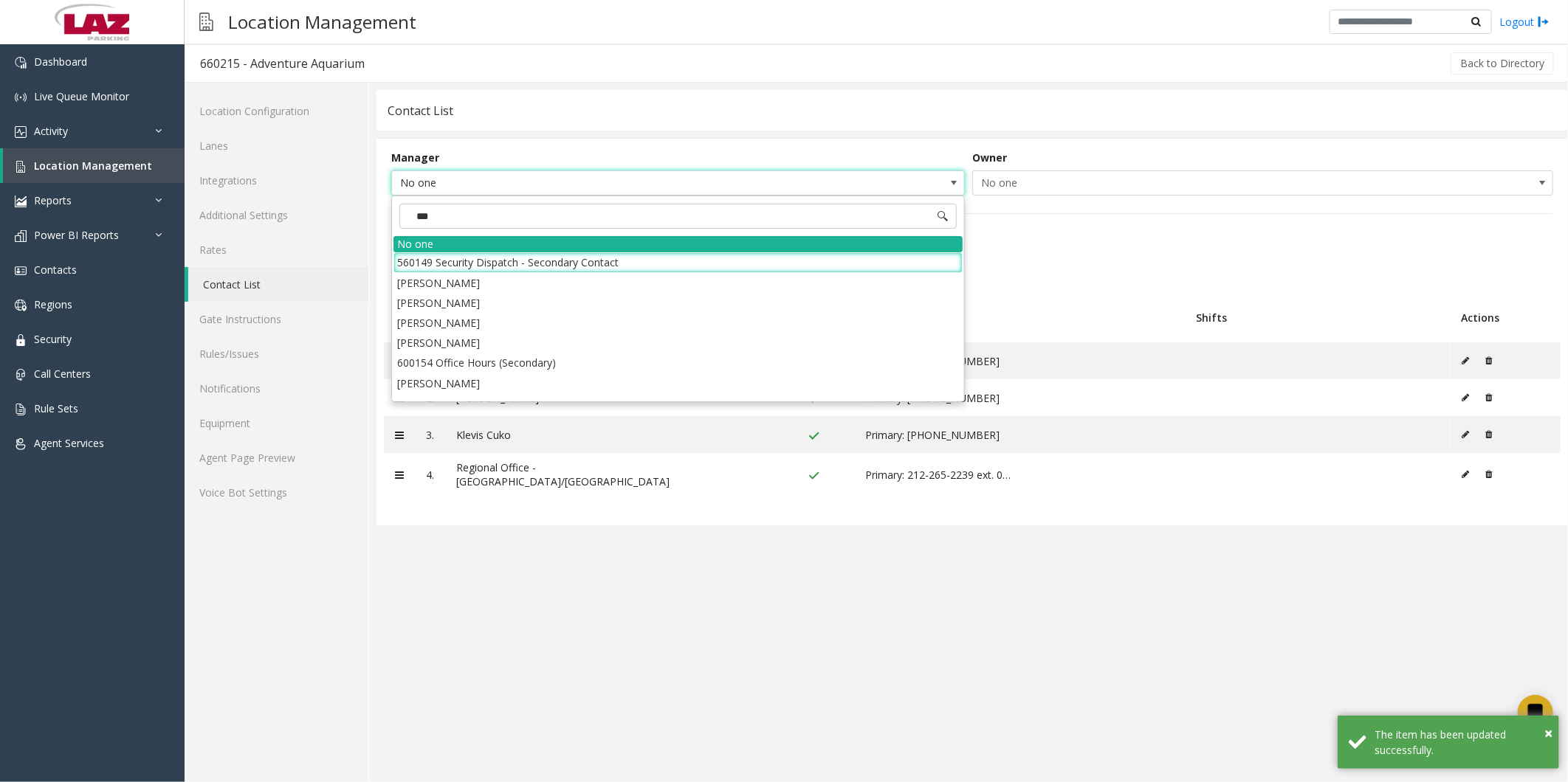
type input "****"
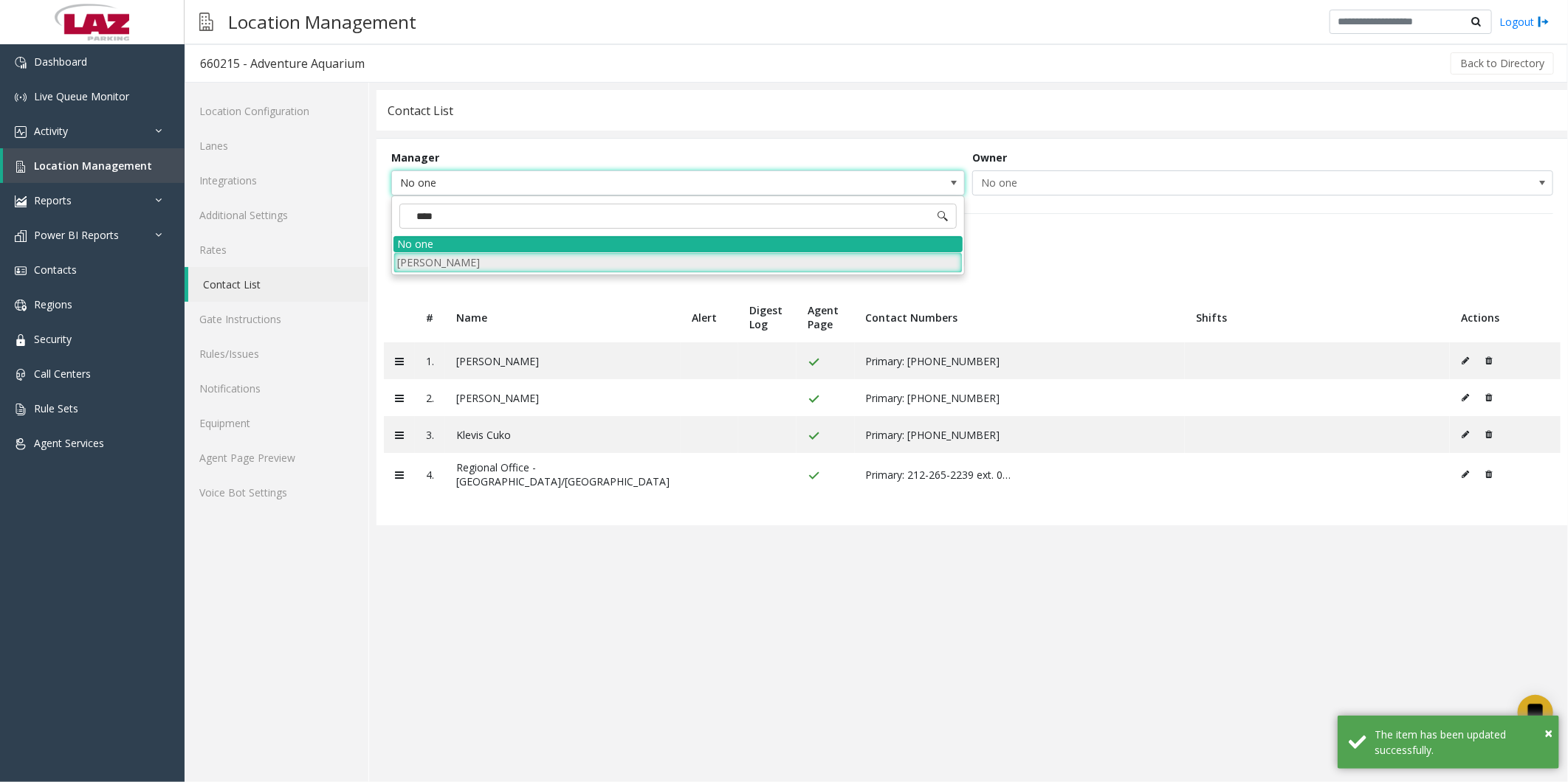
click at [454, 268] on li "[PERSON_NAME]" at bounding box center [678, 262] width 569 height 20
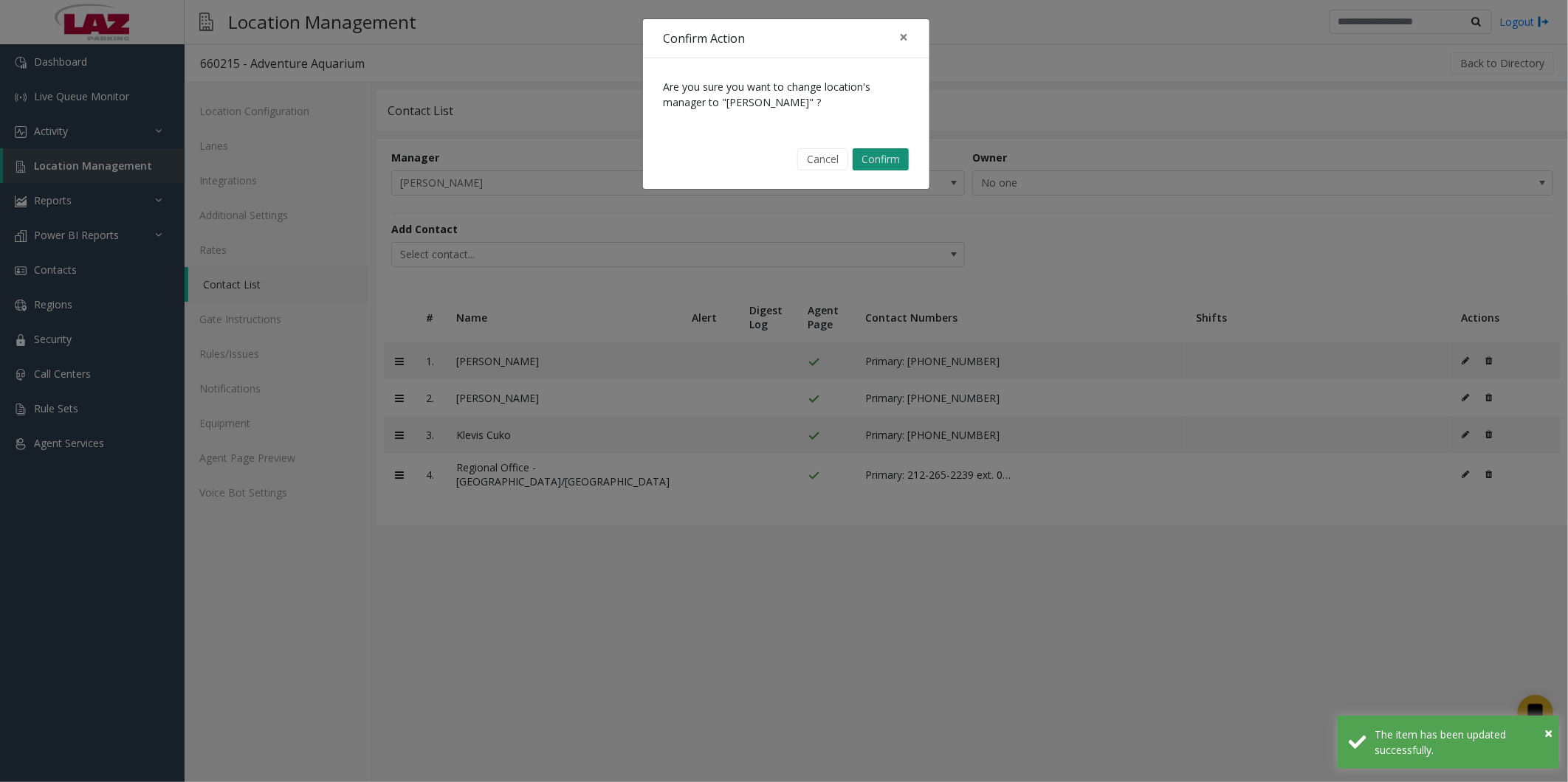
click at [884, 167] on button "Confirm" at bounding box center [880, 159] width 56 height 22
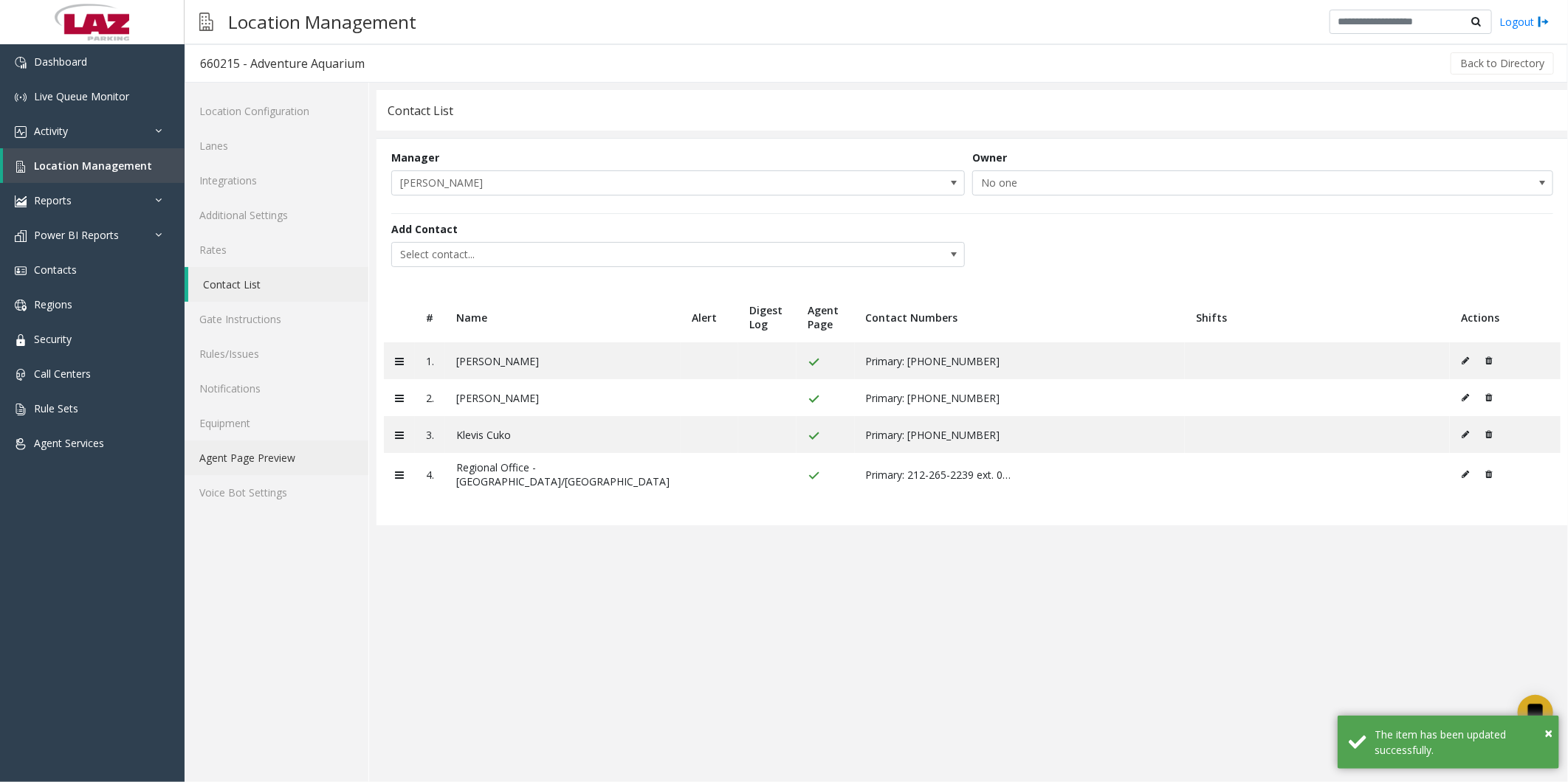
click at [262, 455] on link "Agent Page Preview" at bounding box center [276, 458] width 184 height 34
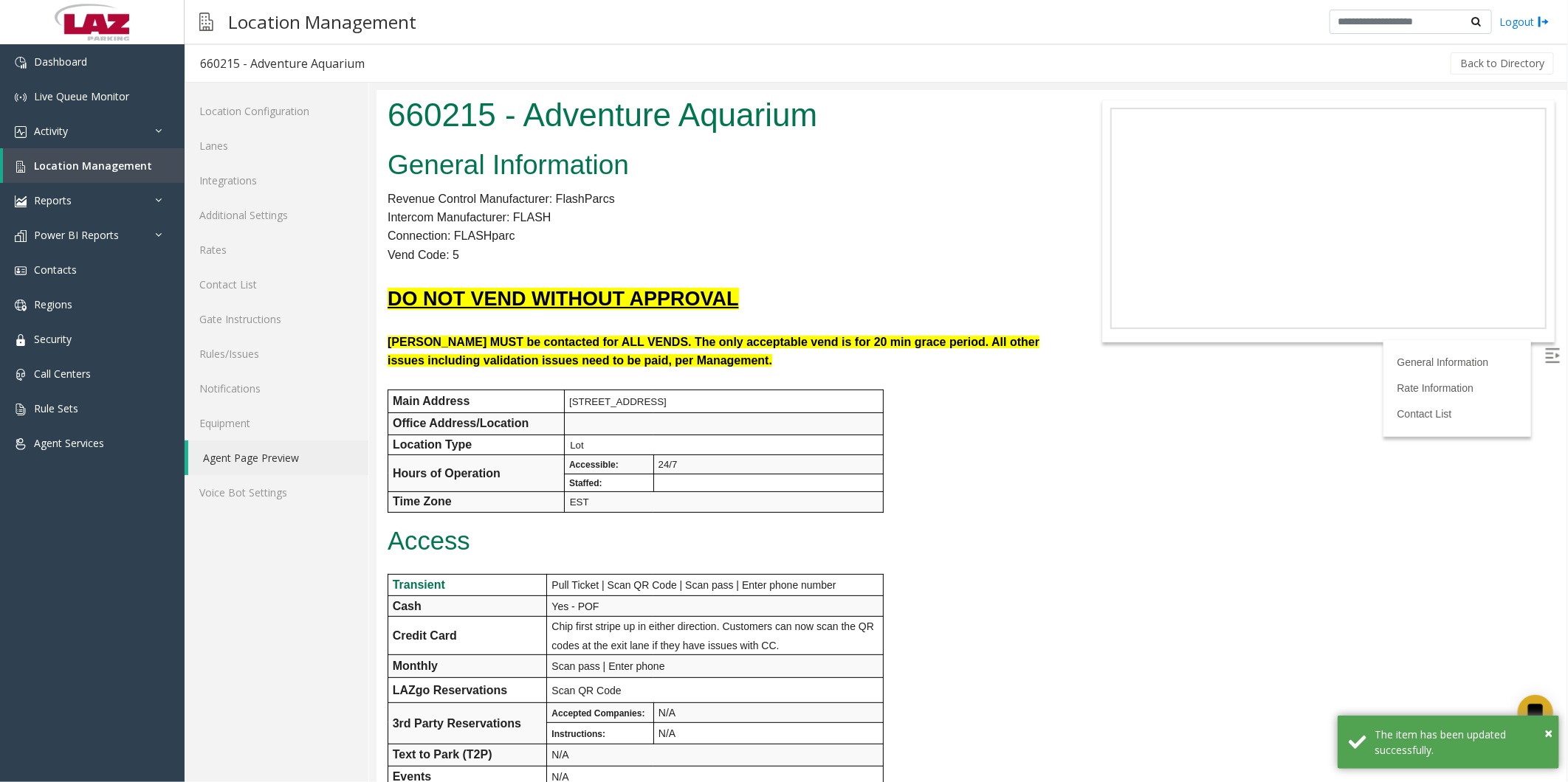
click at [926, 581] on div "General Information Revenue Control Manufacturer: FlashParcs Intercom Manufactu…" at bounding box center [723, 748] width 694 height 1211
click at [918, 222] on p "Intercom Manufacturer: FLASH" at bounding box center [723, 217] width 672 height 20
